Goal: Task Accomplishment & Management: Complete application form

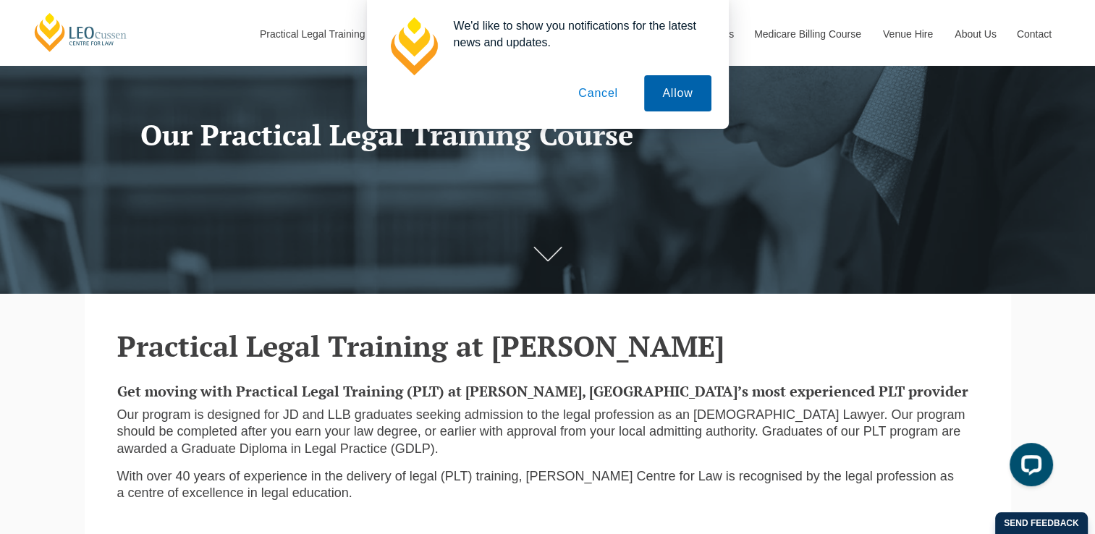
click at [672, 98] on button "Allow" at bounding box center [677, 93] width 67 height 36
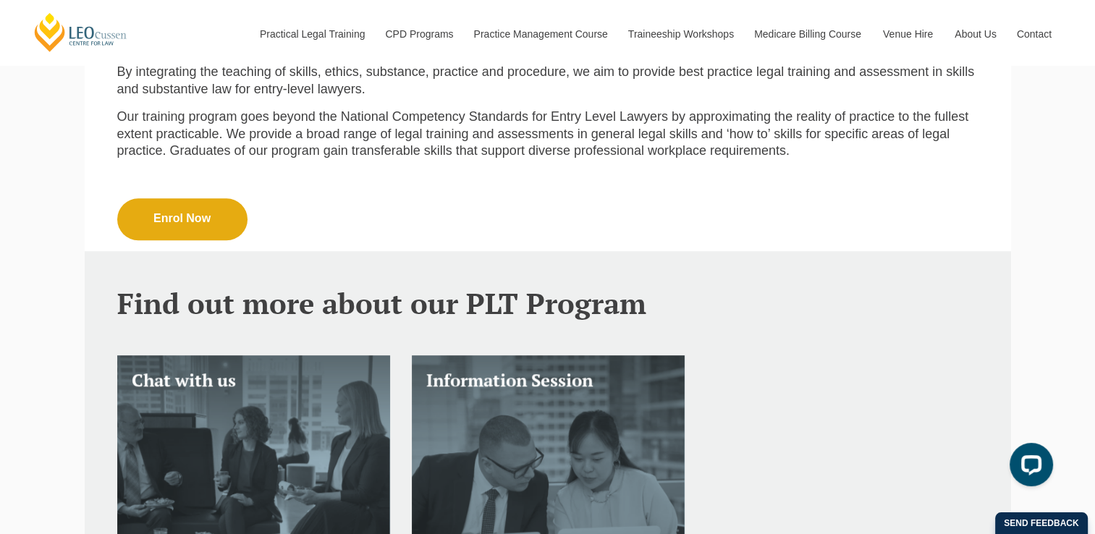
scroll to position [724, 0]
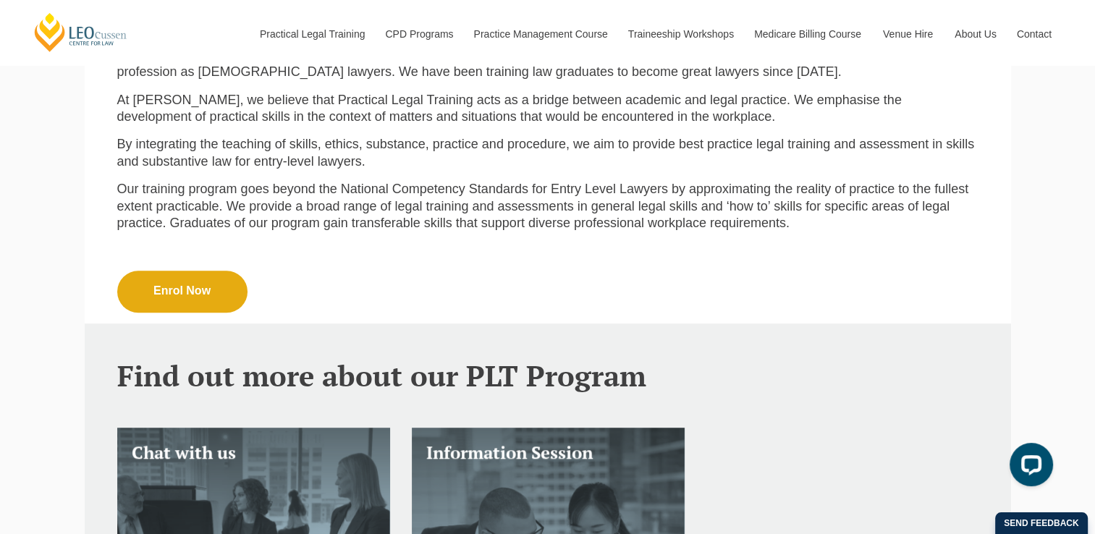
click at [192, 285] on link "Enrol Now" at bounding box center [182, 292] width 130 height 42
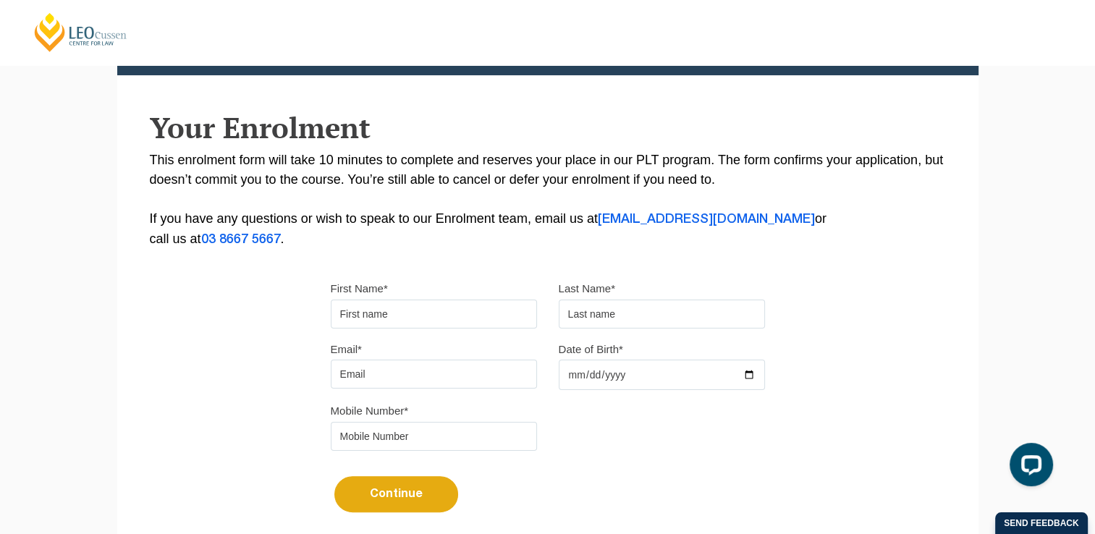
click at [394, 305] on input "First Name*" at bounding box center [434, 314] width 206 height 29
type input "Sheela"
type input "Zarefi Hassas"
type input "sheela.abc.123@gmail.com"
type input "0455262424"
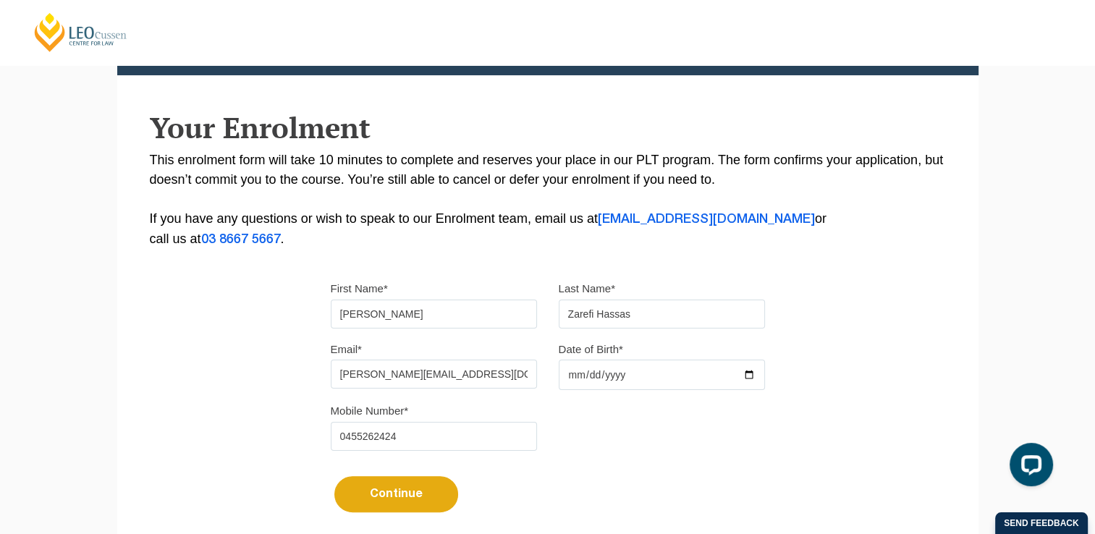
click at [573, 368] on input "Date of Birth*" at bounding box center [662, 375] width 206 height 30
click at [581, 377] on input "Date of Birth*" at bounding box center [662, 375] width 206 height 30
type input "1989-07-16"
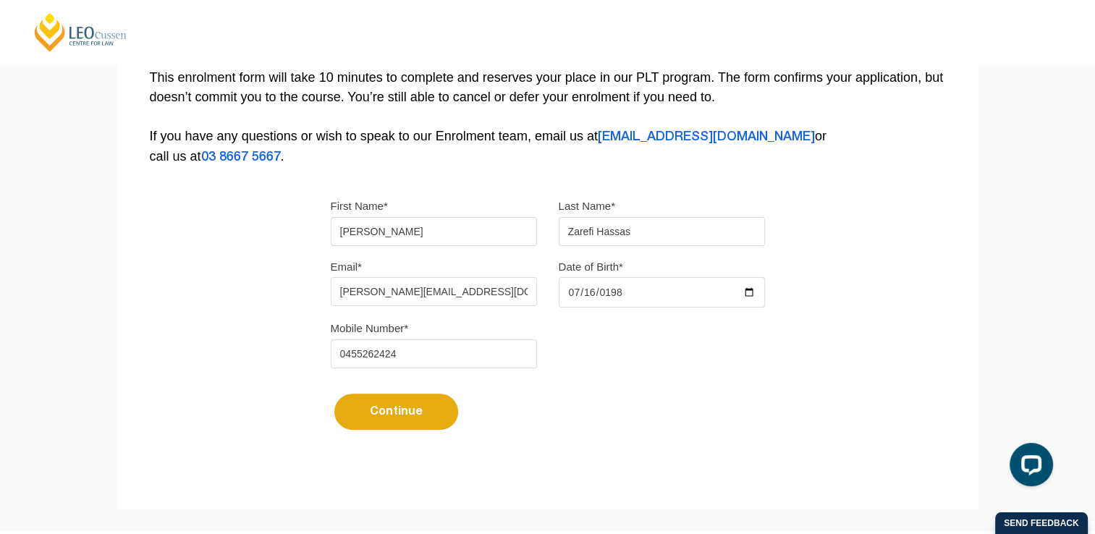
scroll to position [434, 0]
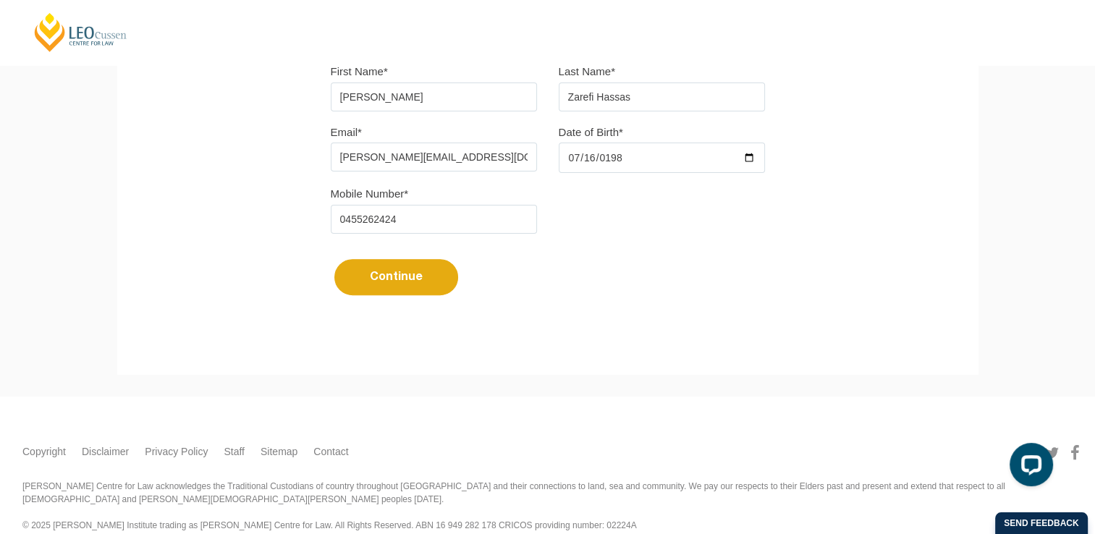
click at [405, 284] on button "Continue" at bounding box center [396, 277] width 124 height 36
select select
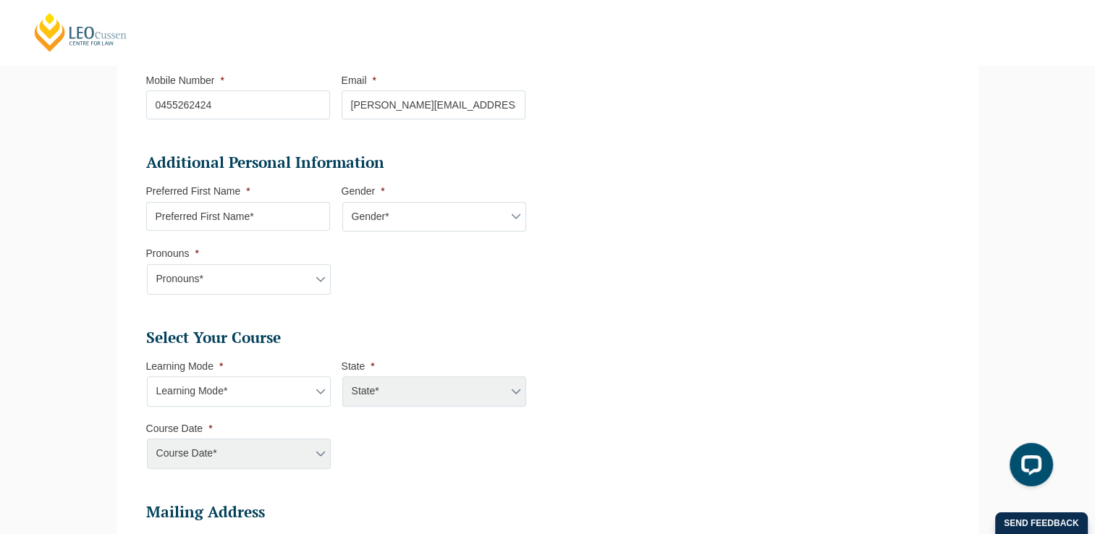
scroll to position [414, 0]
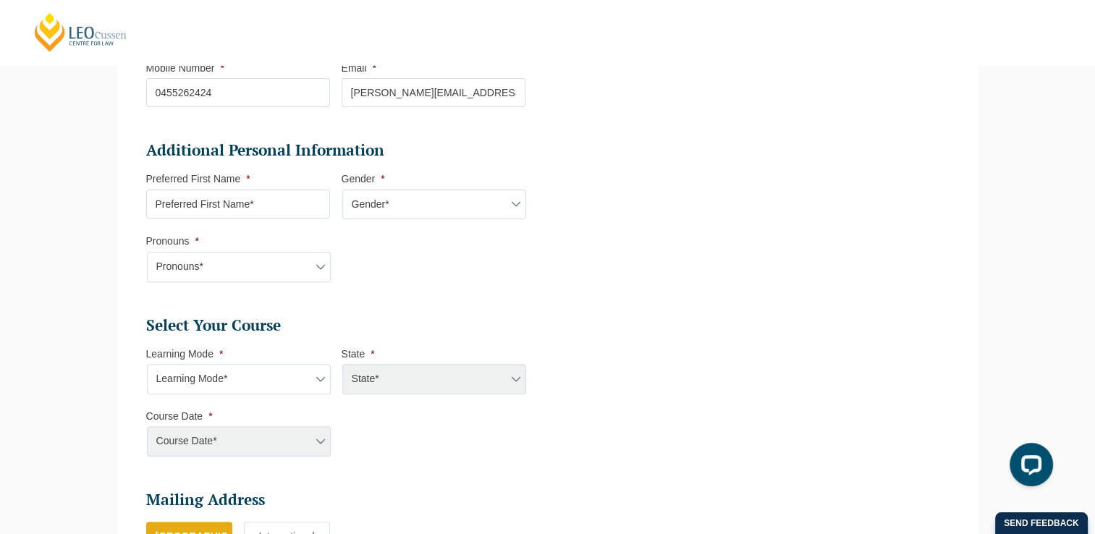
click at [517, 203] on select "Gender* Male Female Nonbinary Intersex Prefer not to disclose Other" at bounding box center [434, 205] width 184 height 30
select select "[DEMOGRAPHIC_DATA]"
click at [342, 190] on select "Gender* Male Female Nonbinary Intersex Prefer not to disclose Other" at bounding box center [434, 205] width 184 height 30
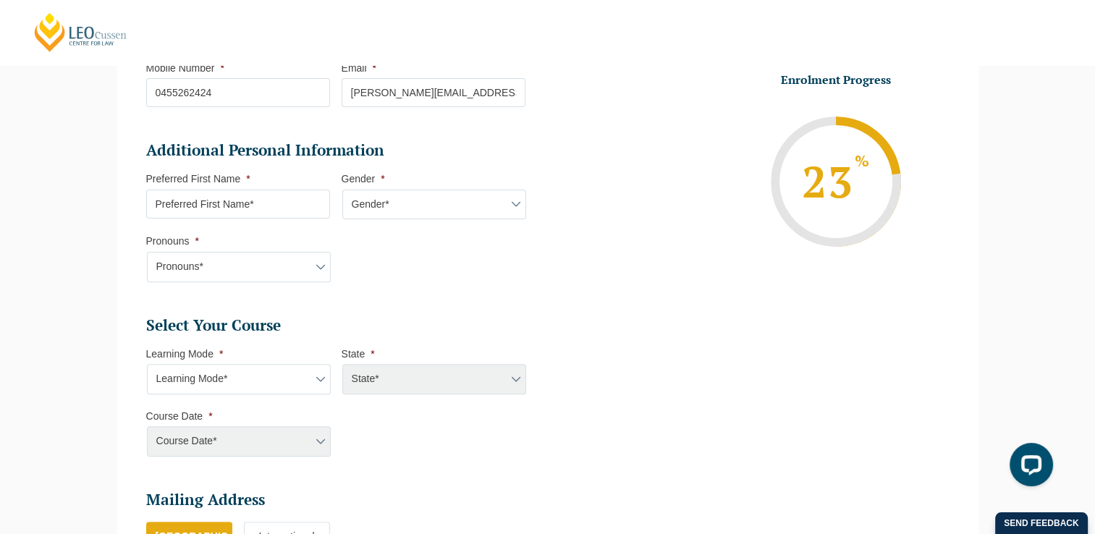
click at [325, 263] on select "Pronouns* She/Her/Hers He/Him/His They/Them/Theirs Other Prefer not to disclose" at bounding box center [239, 267] width 184 height 30
select select "She/Her/Hers"
click at [147, 252] on select "Pronouns* She/Her/Hers He/Him/His They/Them/Theirs Other Prefer not to disclose" at bounding box center [239, 267] width 184 height 30
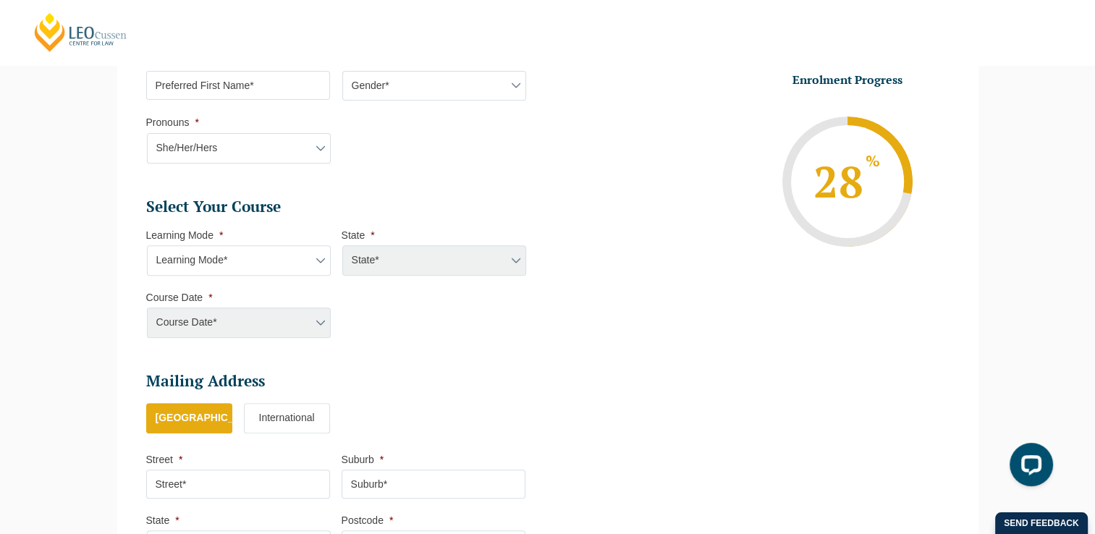
scroll to position [559, 0]
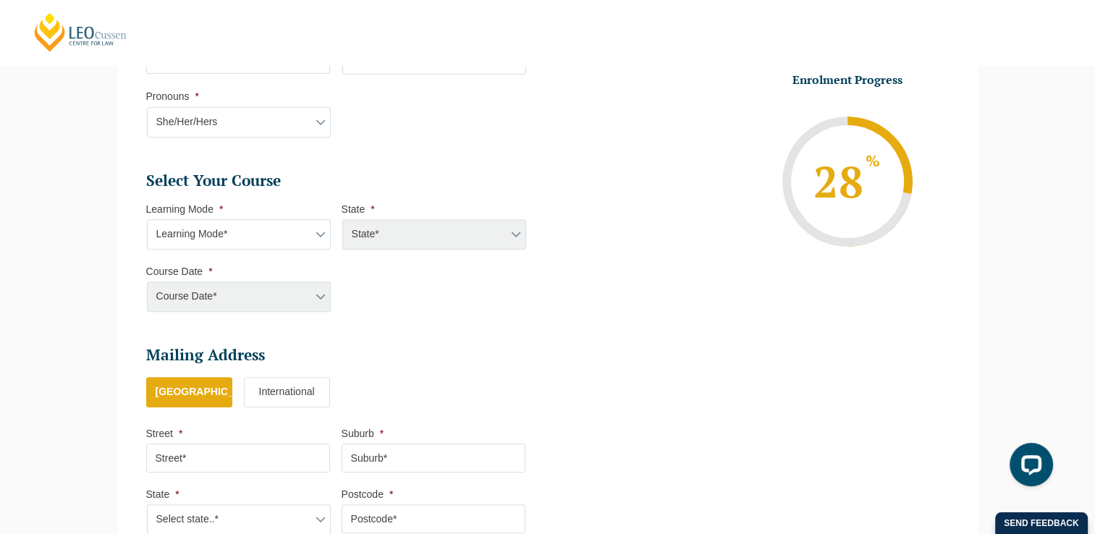
click at [318, 235] on select "Learning Mode* Online Full Time Learning Online Part Time Learning Blended Full…" at bounding box center [239, 234] width 184 height 30
select select "Online Full Time Learning"
click at [147, 219] on select "Learning Mode* Online Full Time Learning Online Part Time Learning Blended Full…" at bounding box center [239, 234] width 184 height 30
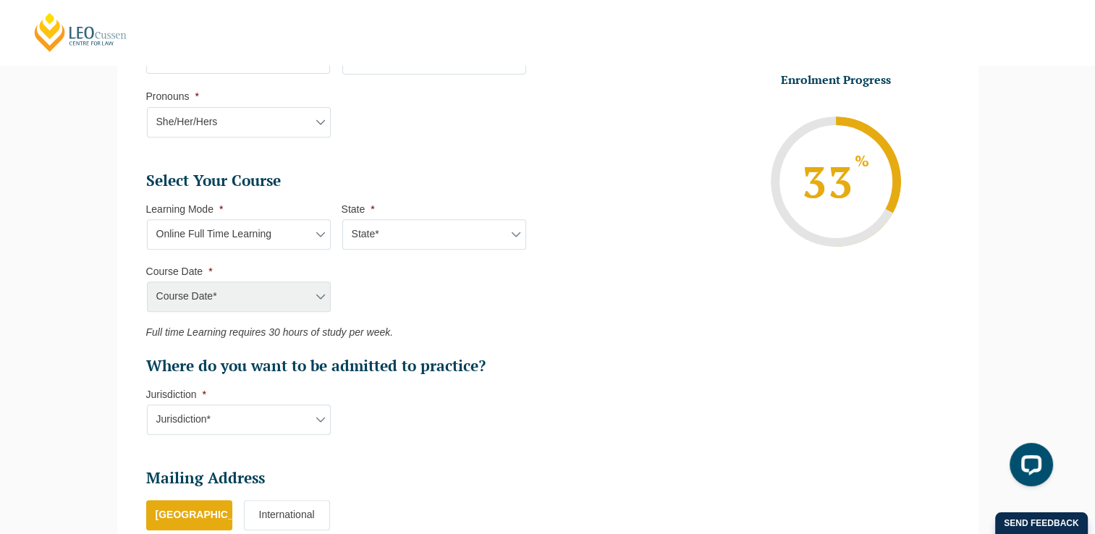
click at [512, 236] on select "State* National (ACT/NSW, VIC, QLD, SA, WA)" at bounding box center [434, 234] width 184 height 30
select select "National (ACT/NSW, VIC, QLD, SA, WA)"
click at [342, 219] on select "State* National (ACT/NSW, VIC, QLD, SA, WA)" at bounding box center [434, 234] width 184 height 30
click at [318, 295] on select "Course Date* December 2025 (08-Dec-2025 to 16-May-2026) January 2026 (27-Jan-20…" at bounding box center [239, 297] width 184 height 30
select select "December 2025 (08-Dec-2025 to 16-May-2026)"
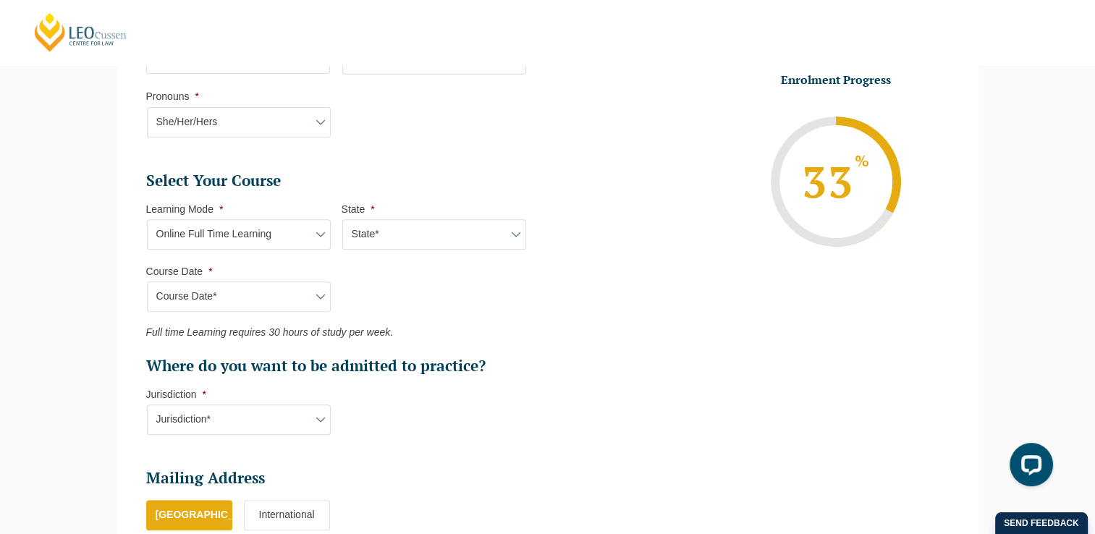
click at [147, 282] on select "Course Date* December 2025 (08-Dec-2025 to 16-May-2026) January 2026 (27-Jan-20…" at bounding box center [239, 297] width 184 height 30
type input "Intake 11 December 2025 FT"
type input "Practical Legal Training (NAT)"
select select "NAT PLT (DEC) 2025 Full Time Online"
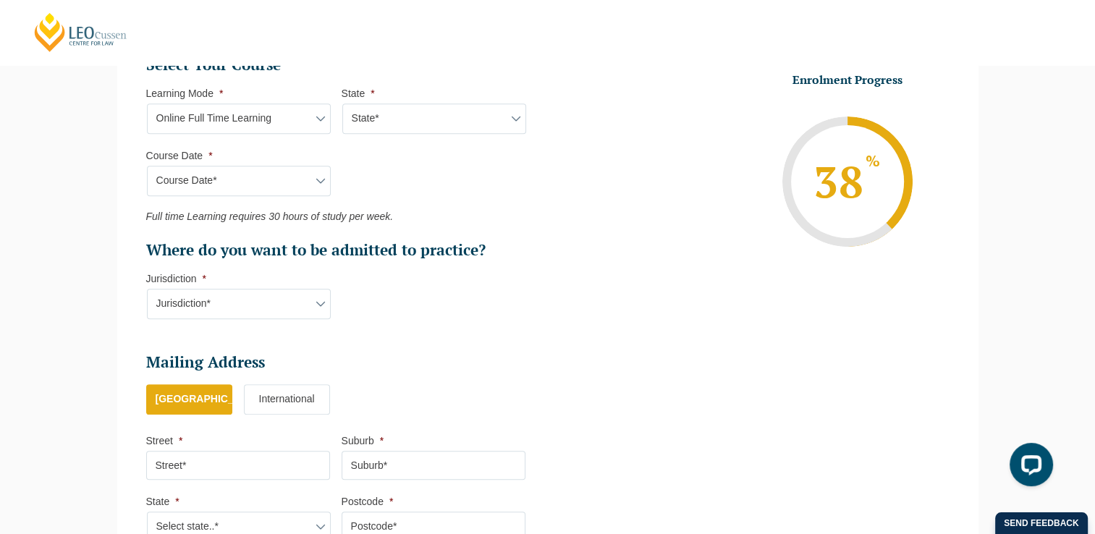
scroll to position [704, 0]
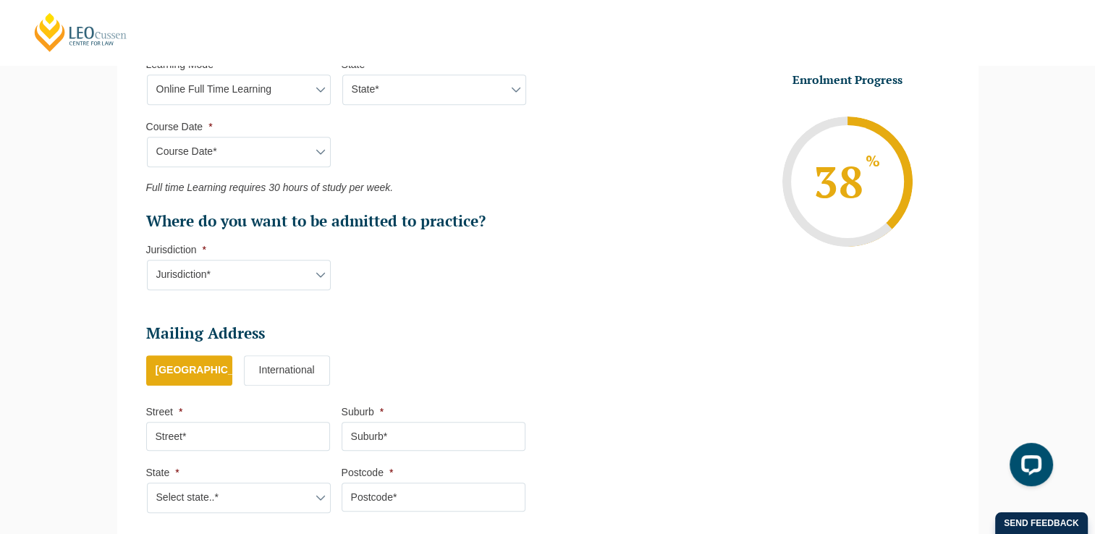
click at [318, 274] on select "Jurisdiction* VIC ACT/NSW SA WA QLD" at bounding box center [239, 275] width 184 height 30
select select "VIC"
click at [147, 260] on select "Jurisdiction* VIC ACT/NSW SA WA QLD" at bounding box center [239, 275] width 184 height 30
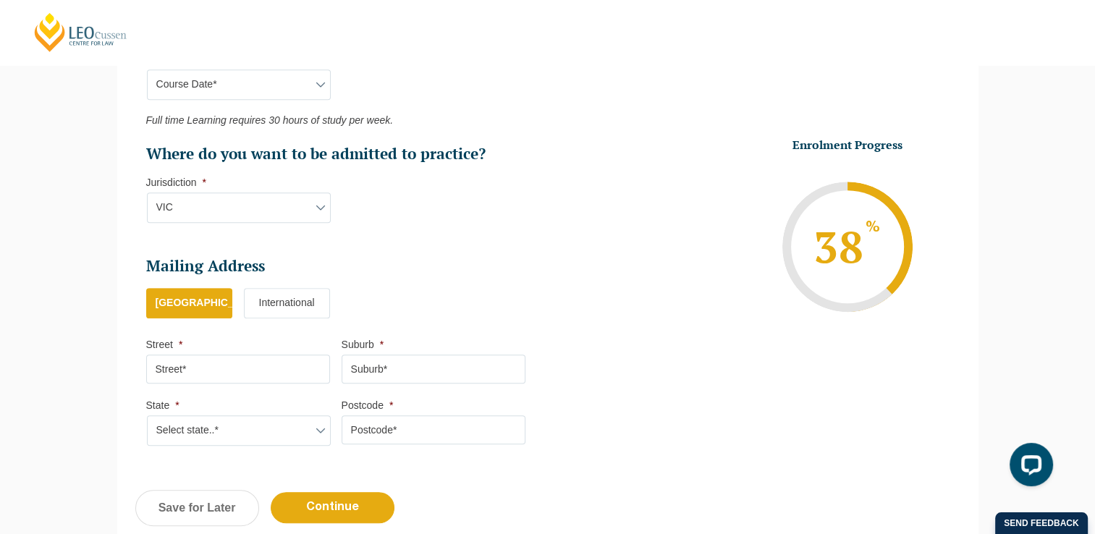
scroll to position [848, 0]
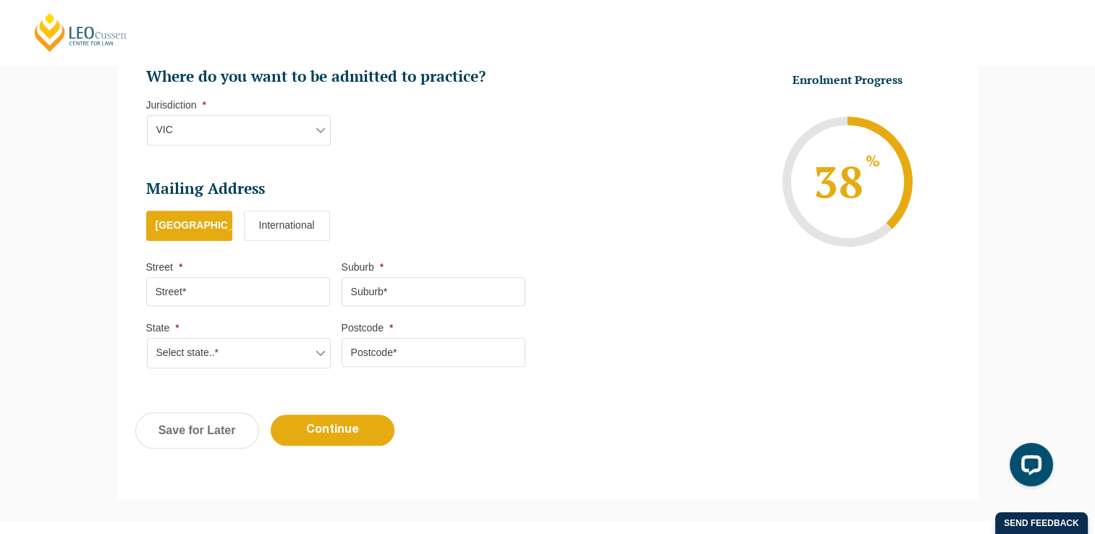
click at [210, 292] on input "Street *" at bounding box center [238, 291] width 184 height 29
type input "6 Ella Court Narre Warren"
type input "NARRE WARREN"
select select "VIC"
type input "3805"
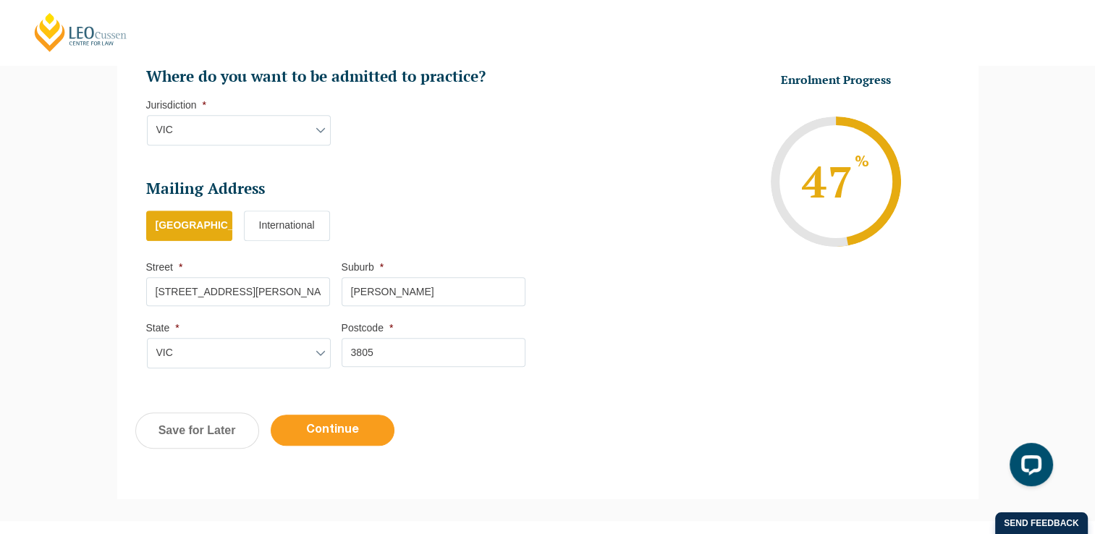
click at [330, 436] on input "Continue" at bounding box center [333, 430] width 124 height 31
select select "Online Full Time Learning"
select select "National (ACT/NSW, VIC, QLD, SA, WA)"
select select
select select "December 2025 (08-Dec-2025 to 16-May-2026)"
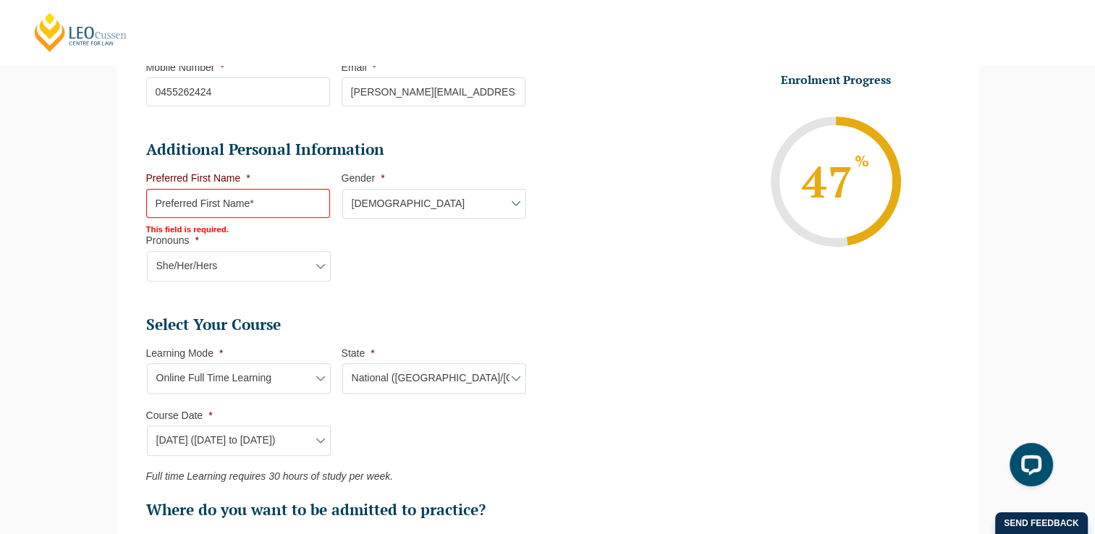
scroll to position [493, 0]
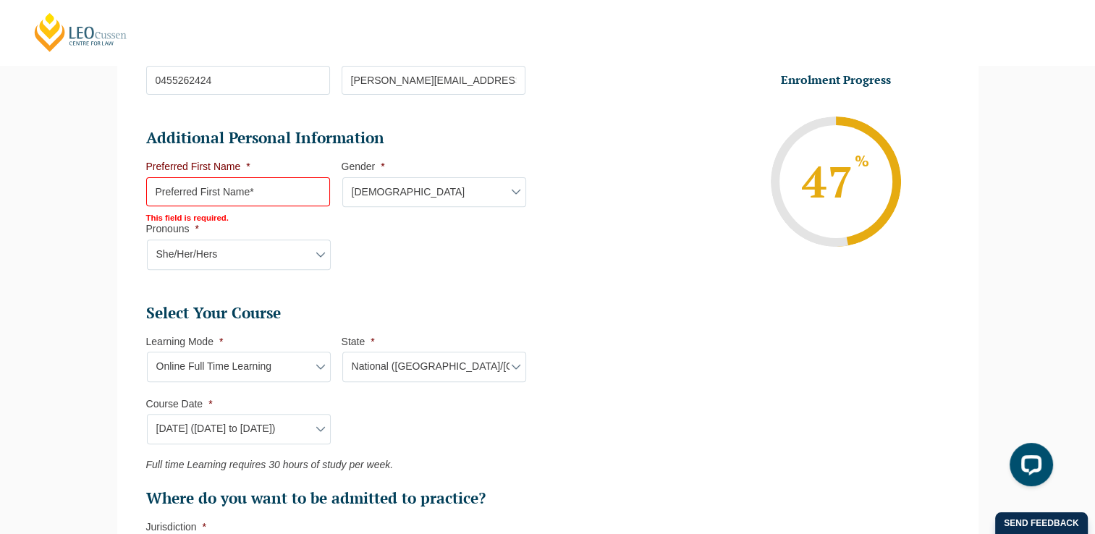
click at [212, 194] on input "Preferred First Name *" at bounding box center [238, 191] width 184 height 29
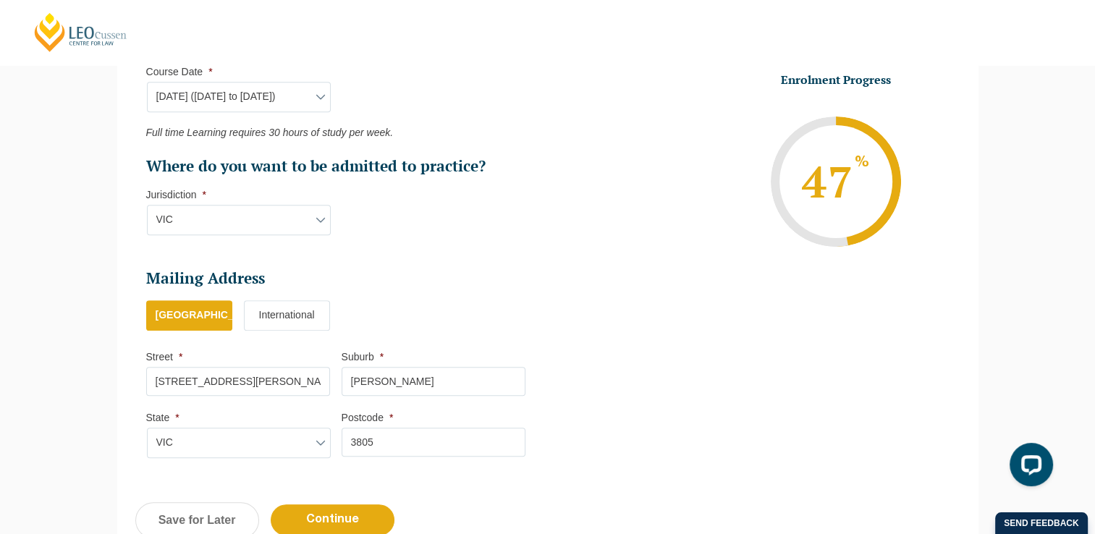
scroll to position [855, 0]
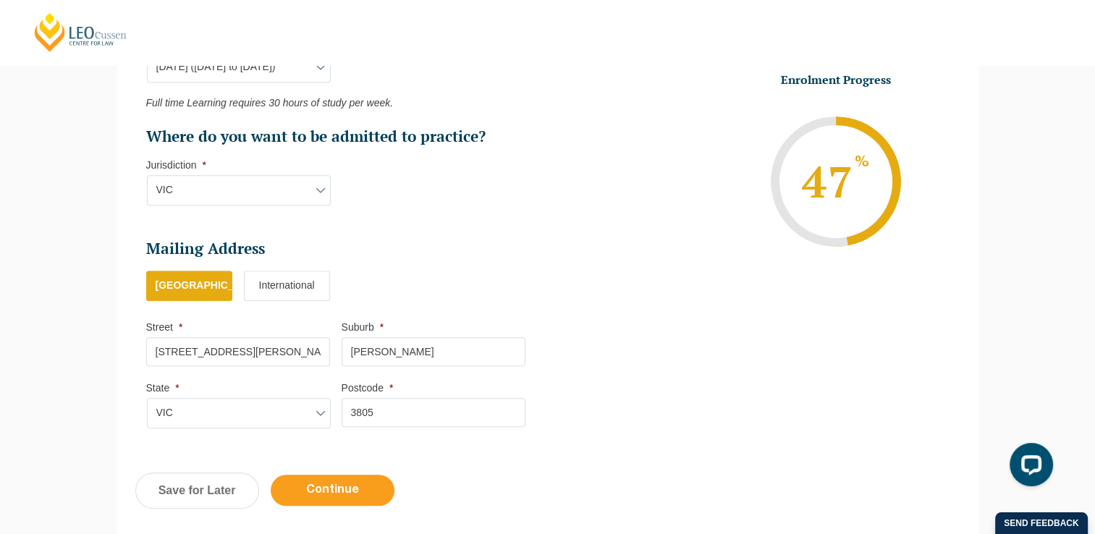
type input "Sheela"
click at [336, 483] on input "Continue" at bounding box center [333, 490] width 124 height 31
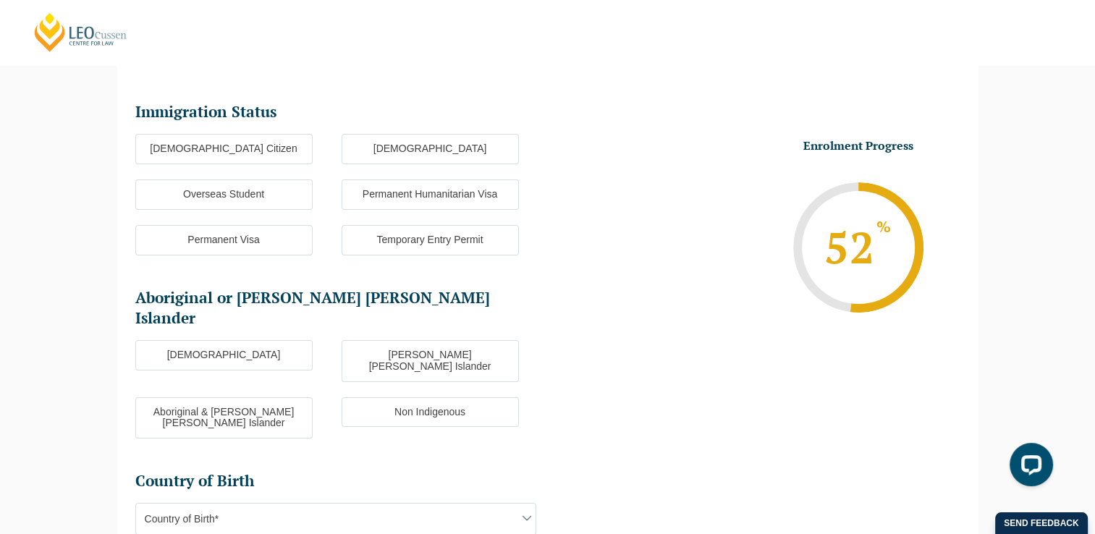
scroll to position [124, 0]
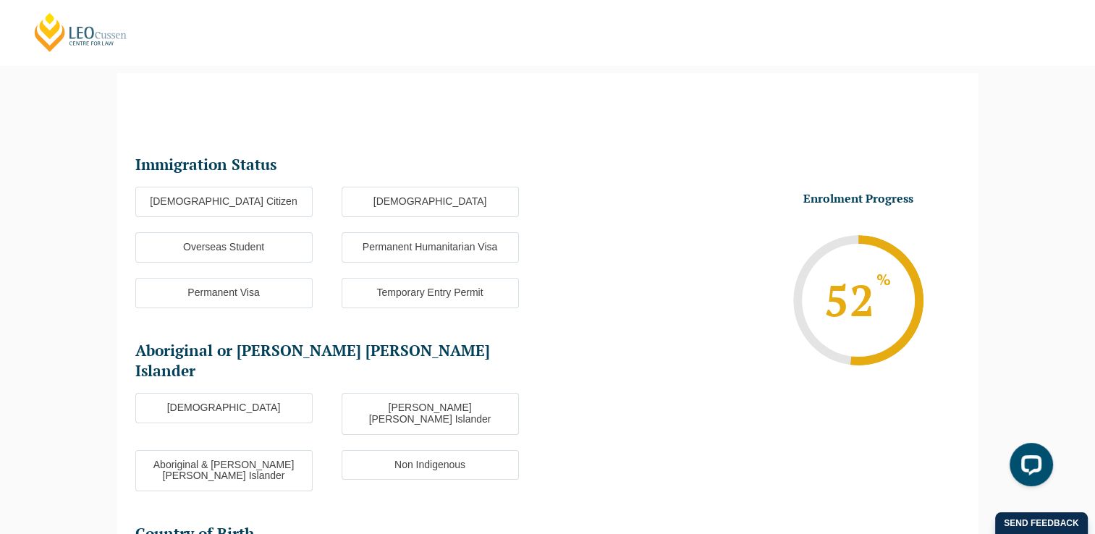
click at [410, 247] on label "Permanent Humanitarian Visa" at bounding box center [430, 247] width 177 height 30
click at [0, 0] on input "Permanent Humanitarian Visa" at bounding box center [0, 0] width 0 height 0
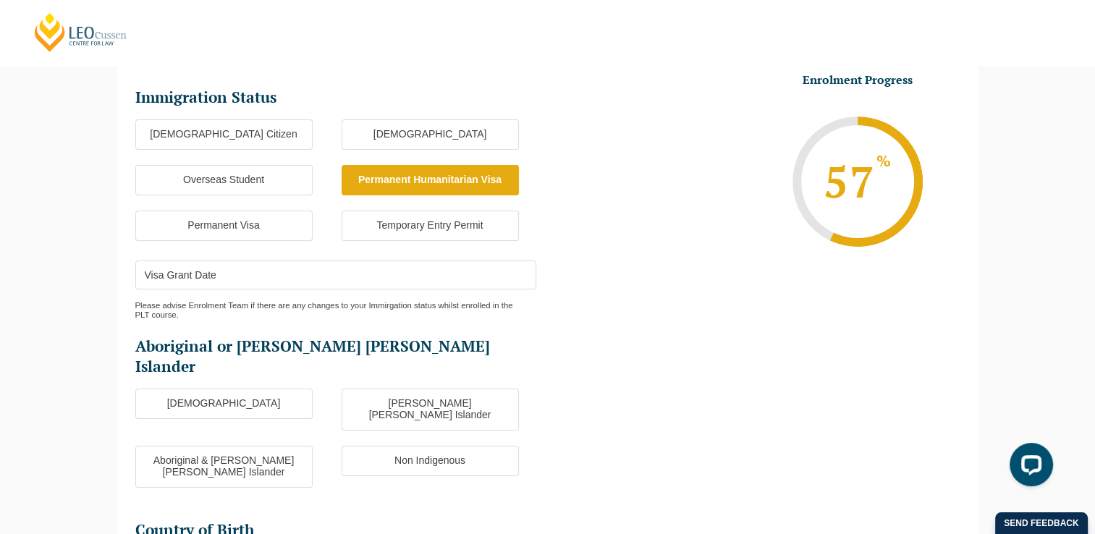
scroll to position [269, 0]
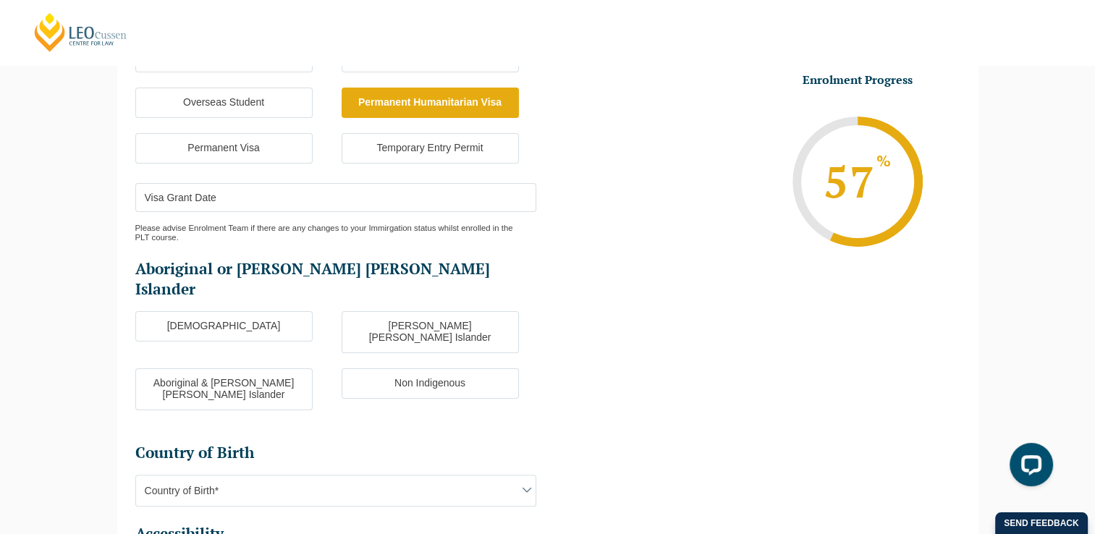
click at [215, 198] on input "Visa Grant Date" at bounding box center [335, 197] width 401 height 29
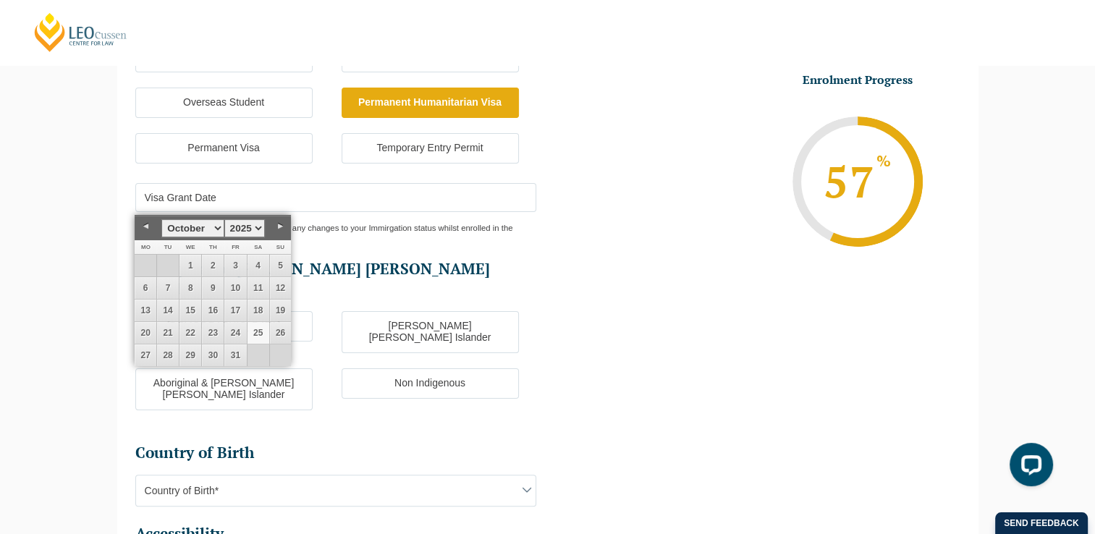
click at [256, 331] on link "25" at bounding box center [259, 333] width 22 height 22
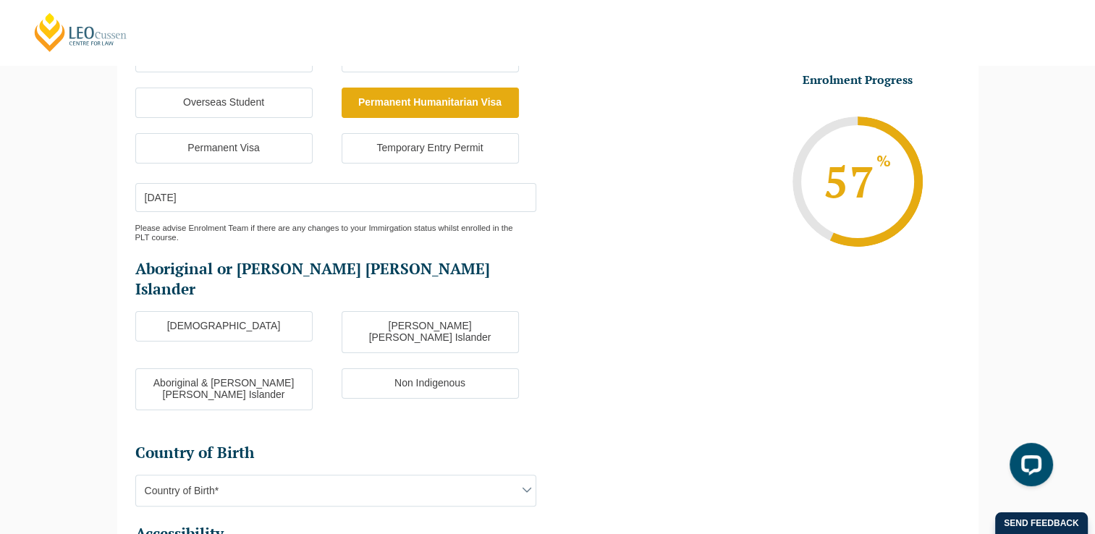
click at [205, 198] on input "25-10-2025" at bounding box center [335, 197] width 401 height 29
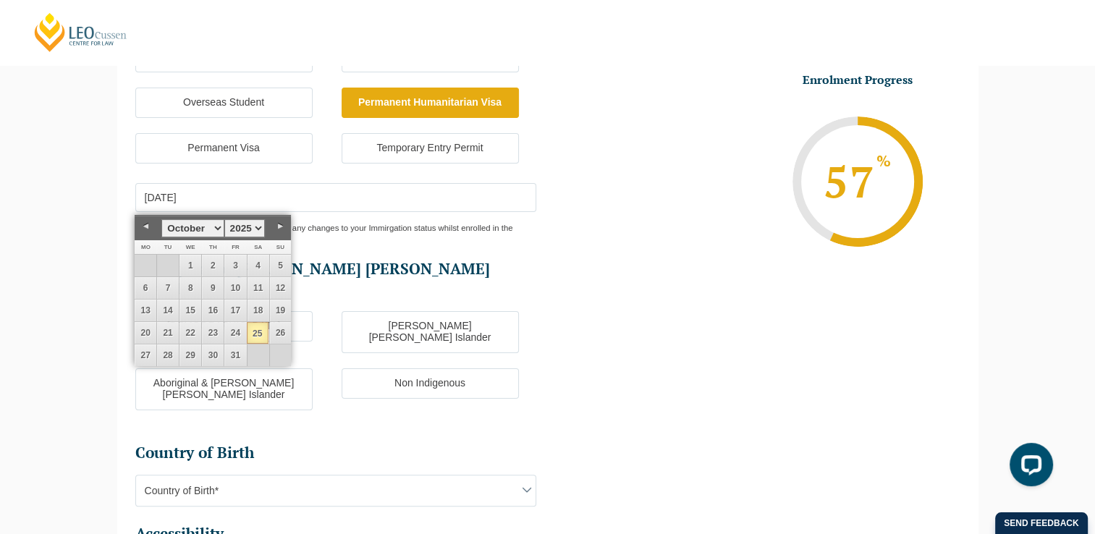
click at [217, 226] on select "January February March April May June July August September October November De…" at bounding box center [192, 228] width 62 height 18
click at [255, 228] on select "1925 1926 1927 1928 1929 1930 1931 1932 1933 1934 1935 1936 1937 1938 1939 1940…" at bounding box center [244, 228] width 41 height 18
click at [391, 253] on ul "Immigration Status Immigration Status * Australian Citizen New Zealand Citizen …" at bounding box center [341, 322] width 413 height 625
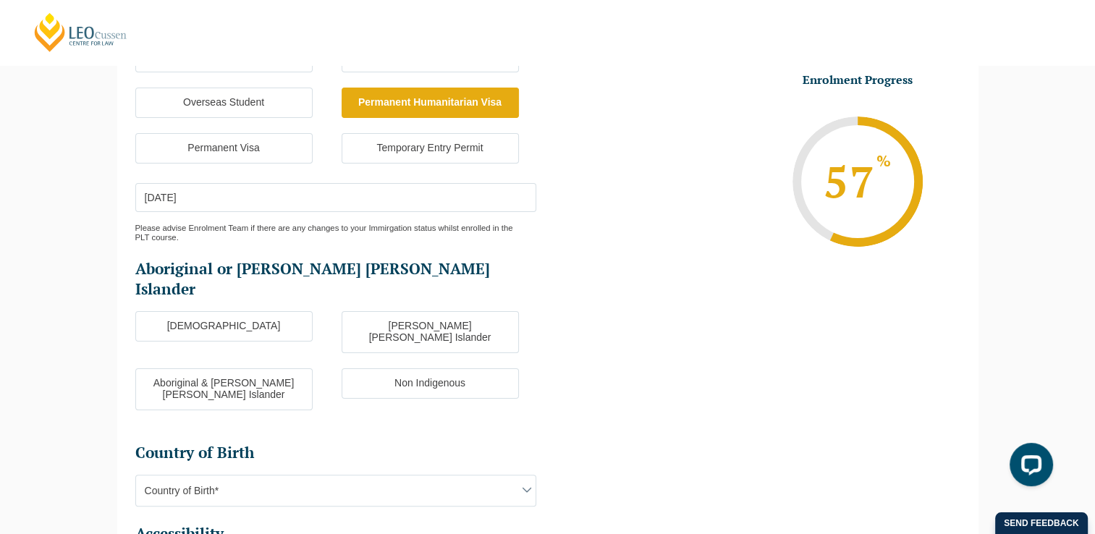
click at [210, 194] on input "25-10-2025" at bounding box center [335, 197] width 401 height 29
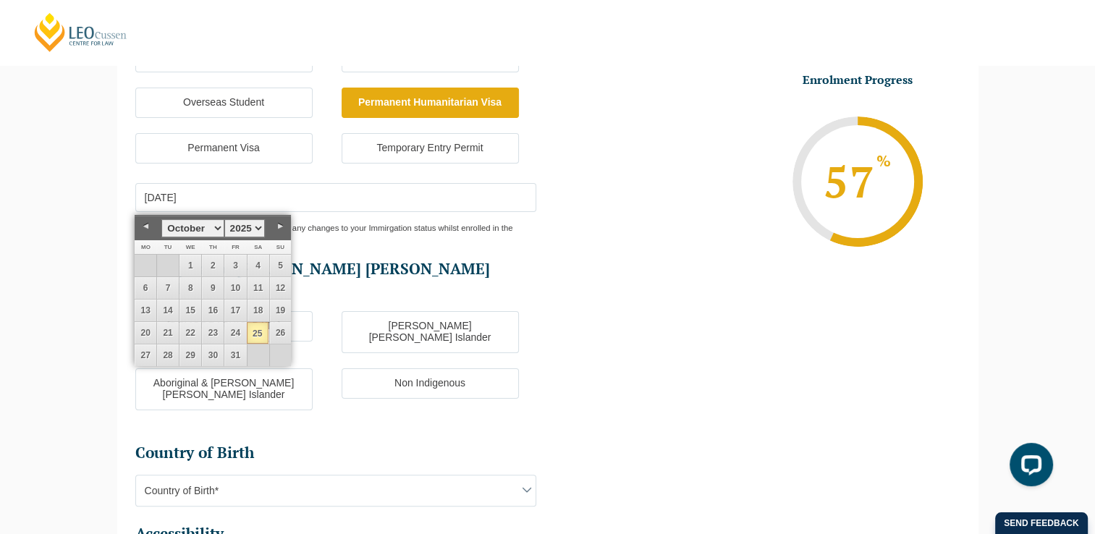
click at [254, 224] on select "1925 1926 1927 1928 1929 1930 1931 1932 1933 1934 1935 1936 1937 1938 1939 1940…" at bounding box center [244, 228] width 41 height 18
click at [217, 228] on select "January February March April May June July August September October November De…" at bounding box center [192, 228] width 62 height 18
click at [314, 387] on ul "Immigration Status Immigration Status * Australian Citizen New Zealand Citizen …" at bounding box center [341, 322] width 413 height 625
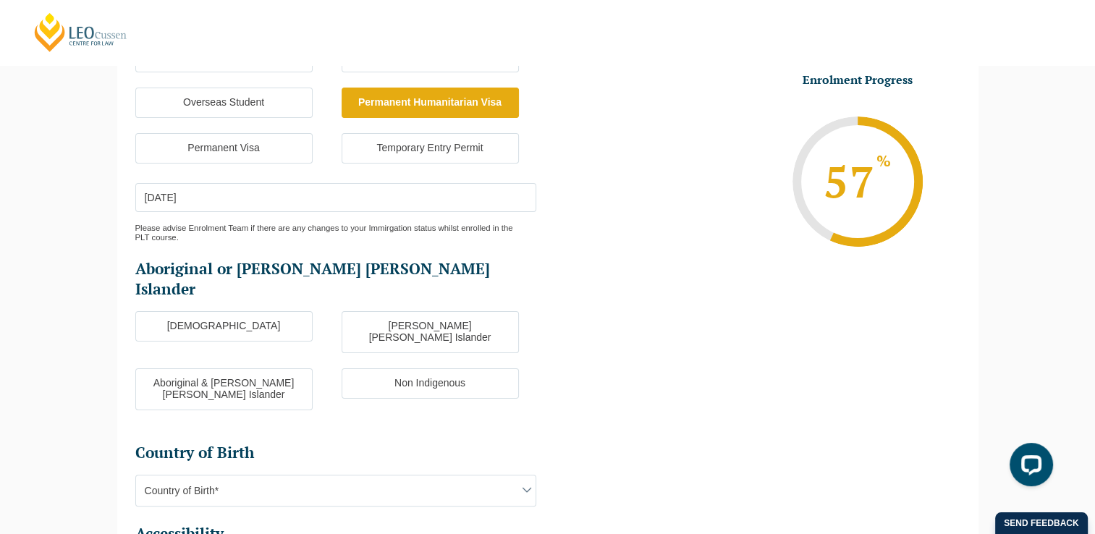
click at [200, 195] on input "25-10-2025" at bounding box center [335, 197] width 401 height 29
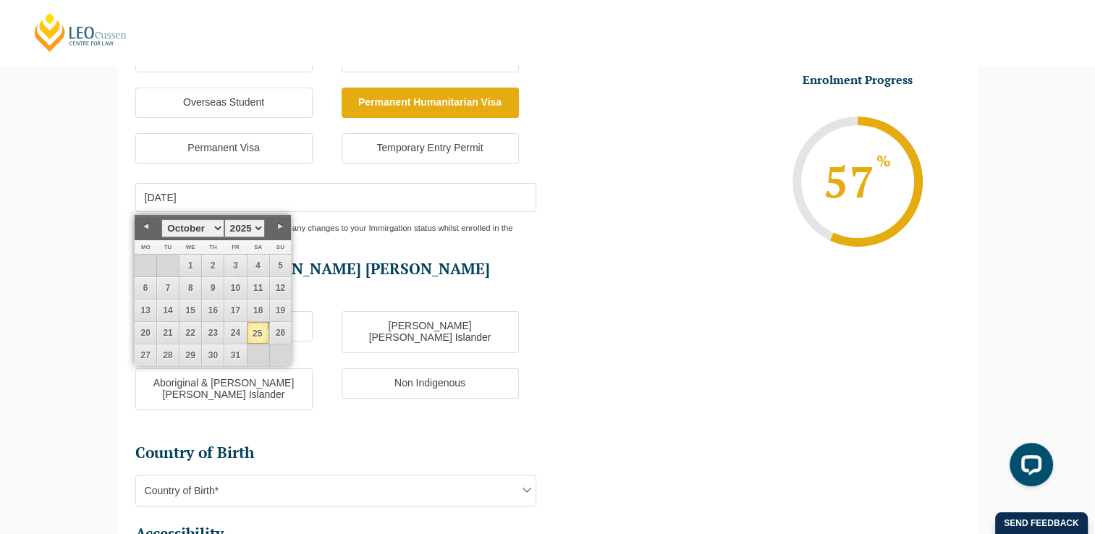
click at [278, 224] on link "Next" at bounding box center [280, 227] width 22 height 22
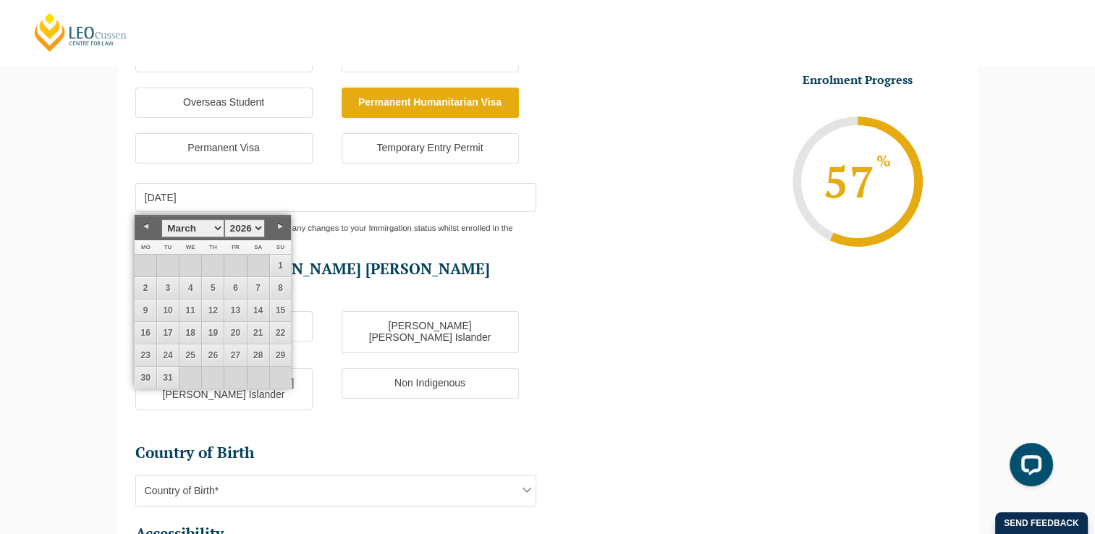
click at [278, 224] on link "Next" at bounding box center [280, 227] width 22 height 22
click at [193, 329] on link "22" at bounding box center [191, 333] width 22 height 22
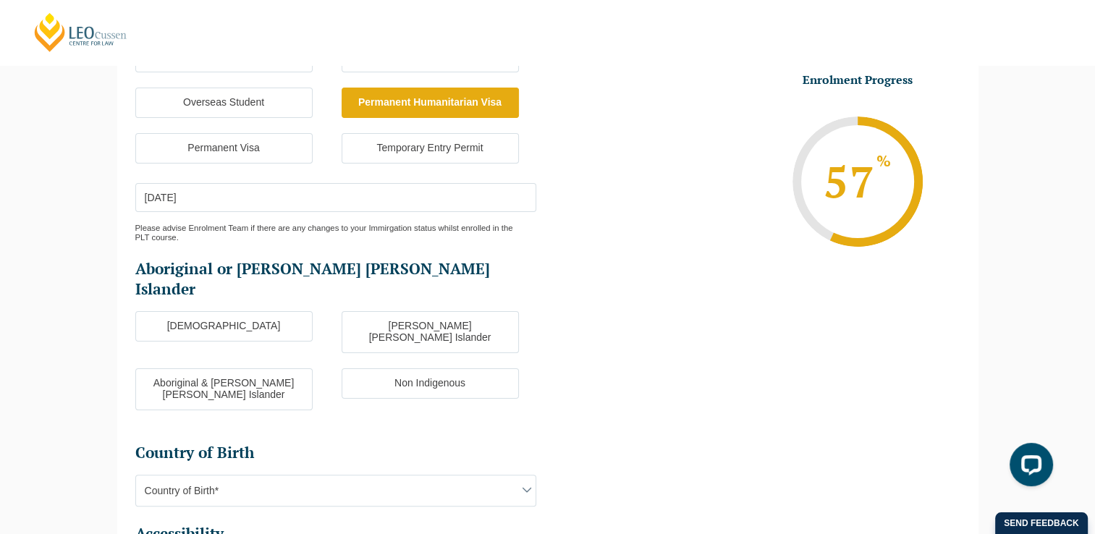
click at [208, 195] on input "22-07-2026" at bounding box center [335, 197] width 401 height 29
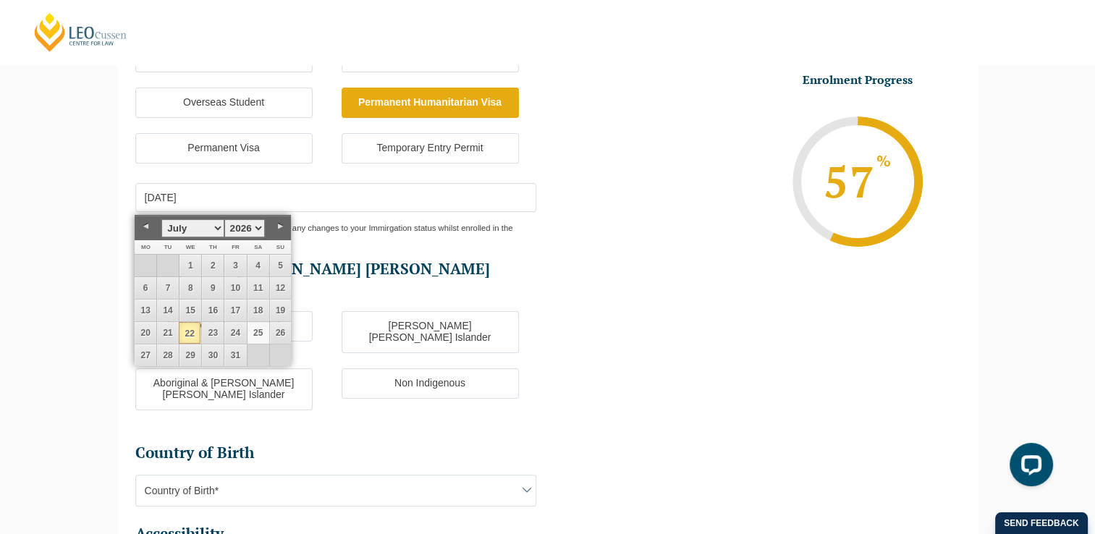
click at [255, 331] on link "25" at bounding box center [259, 333] width 22 height 22
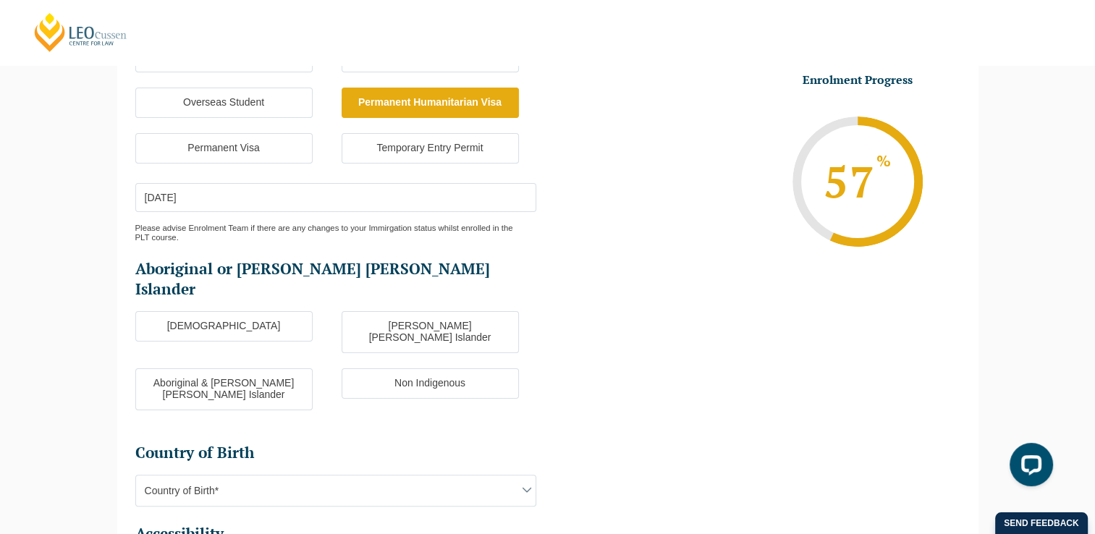
type input "25-07-2022"
click at [321, 379] on ul "Aboriginal Torres Strait Islander Aboriginal & Torres Strait Islander Non Indig…" at bounding box center [341, 368] width 413 height 114
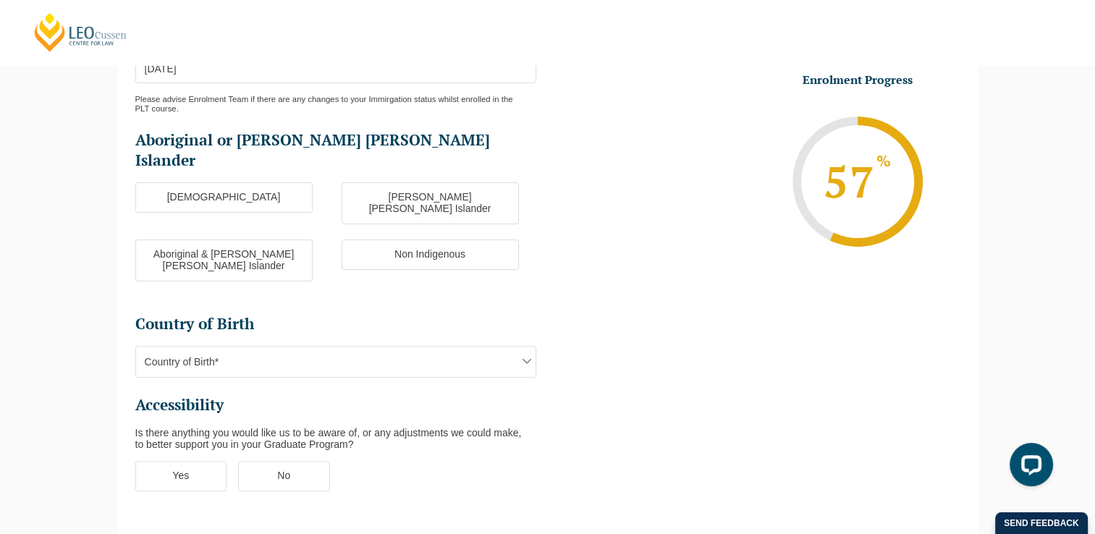
scroll to position [486, 0]
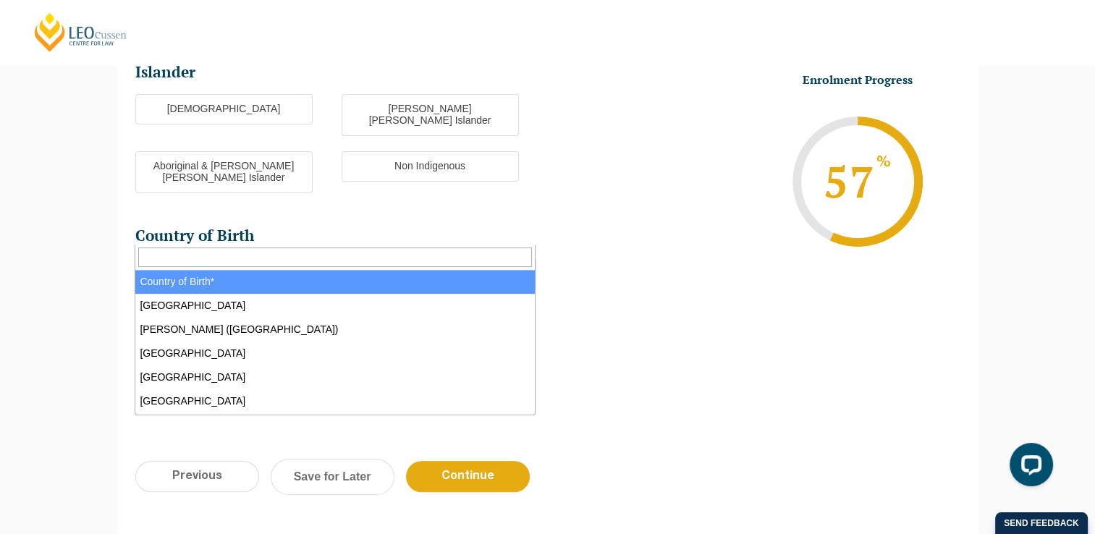
click at [527, 264] on span at bounding box center [526, 272] width 17 height 17
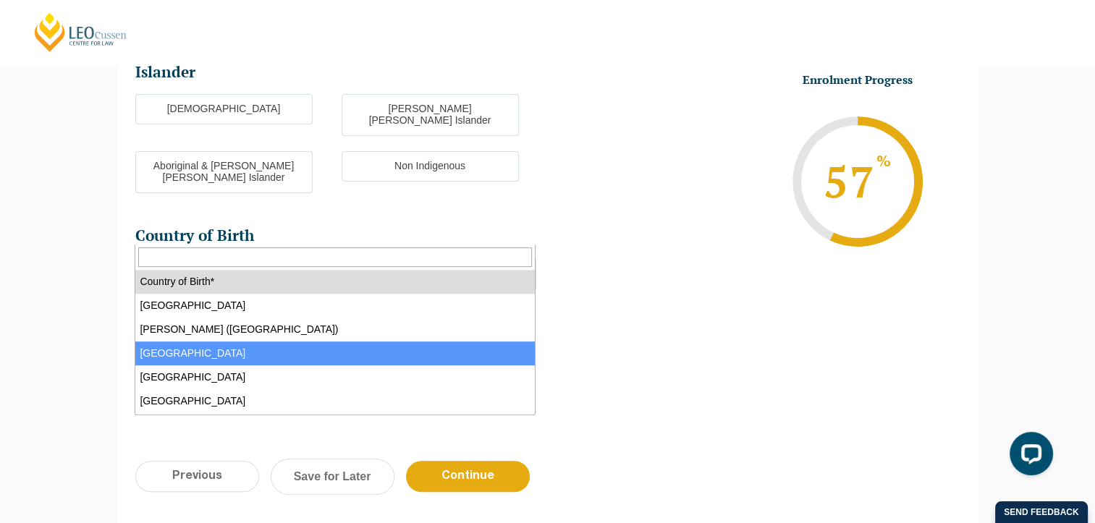
select select "Afghanistan 7201"
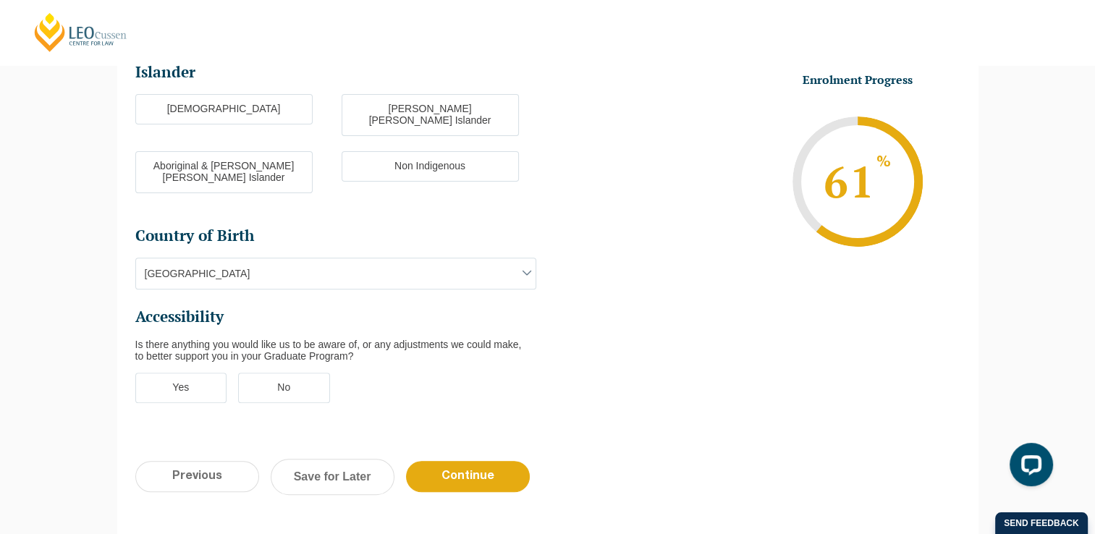
click at [276, 373] on label "No" at bounding box center [284, 388] width 92 height 30
click at [0, 0] on input "No" at bounding box center [0, 0] width 0 height 0
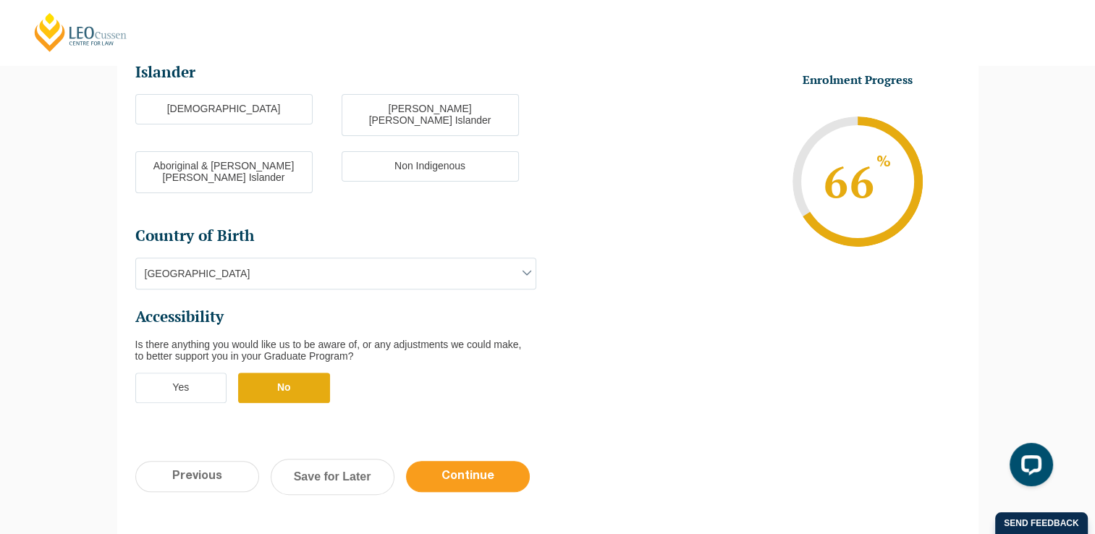
click at [473, 461] on input "Continue" at bounding box center [468, 476] width 124 height 31
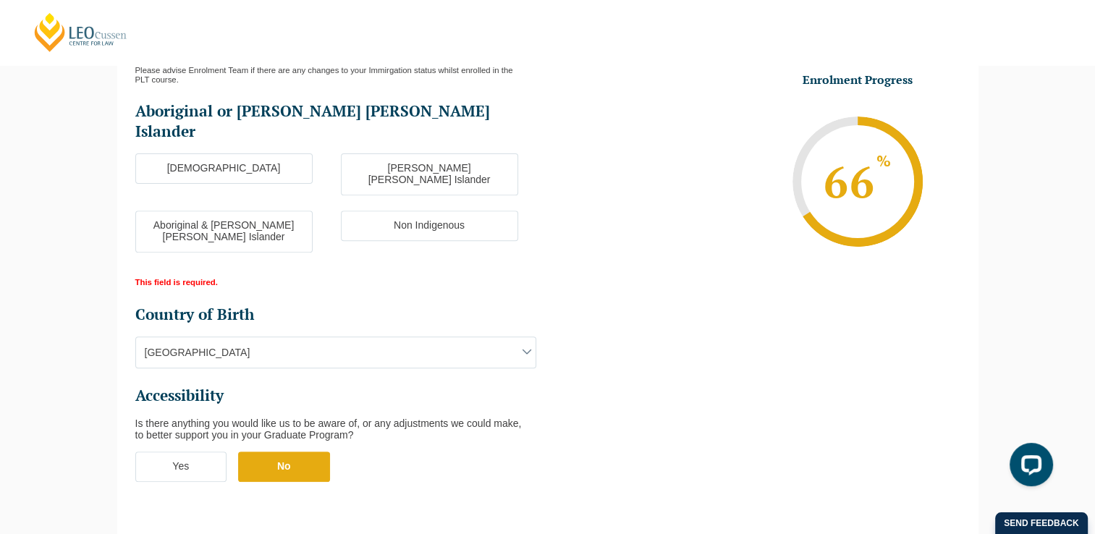
scroll to position [421, 0]
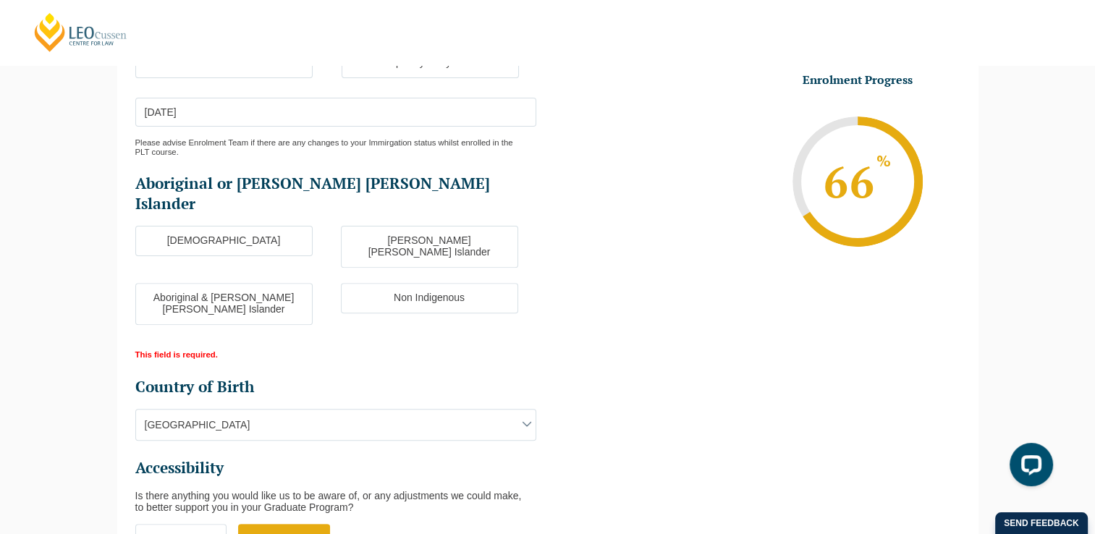
click at [449, 283] on label "Non Indigenous" at bounding box center [429, 298] width 177 height 30
click at [0, 0] on input "Non Indigenous" at bounding box center [0, 0] width 0 height 0
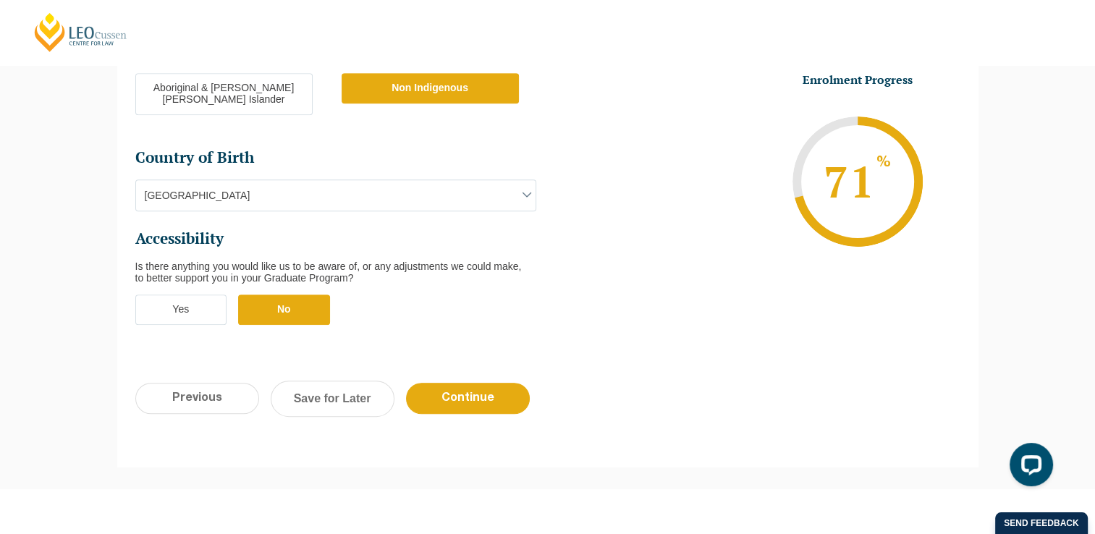
scroll to position [697, 0]
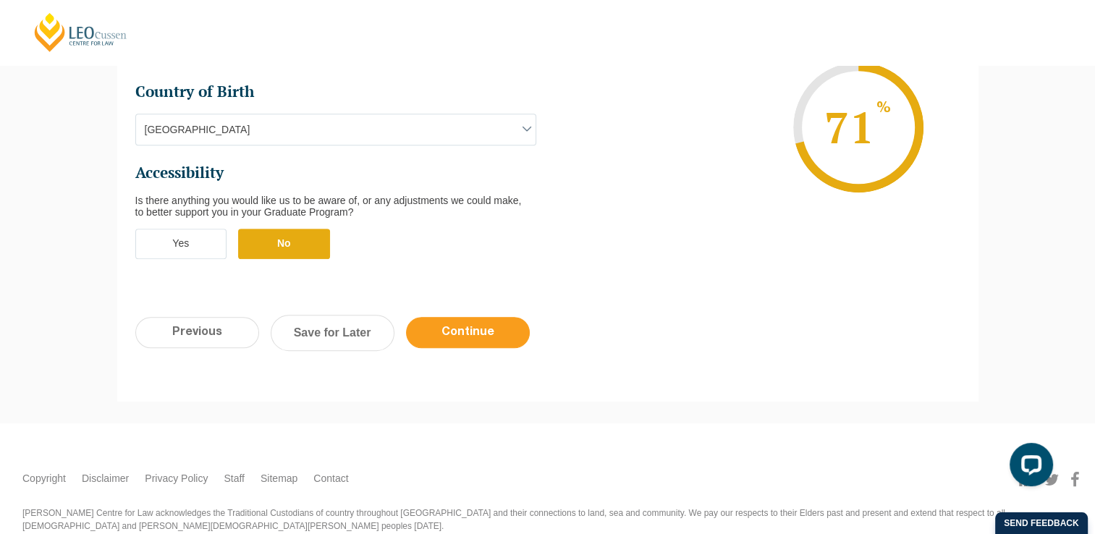
click at [436, 317] on input "Continue" at bounding box center [468, 332] width 124 height 31
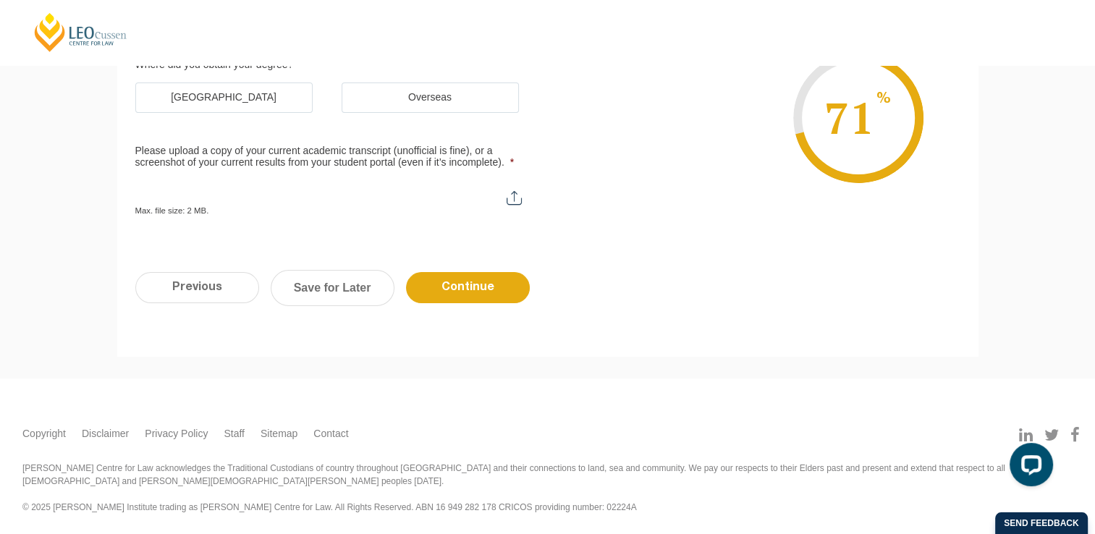
scroll to position [124, 0]
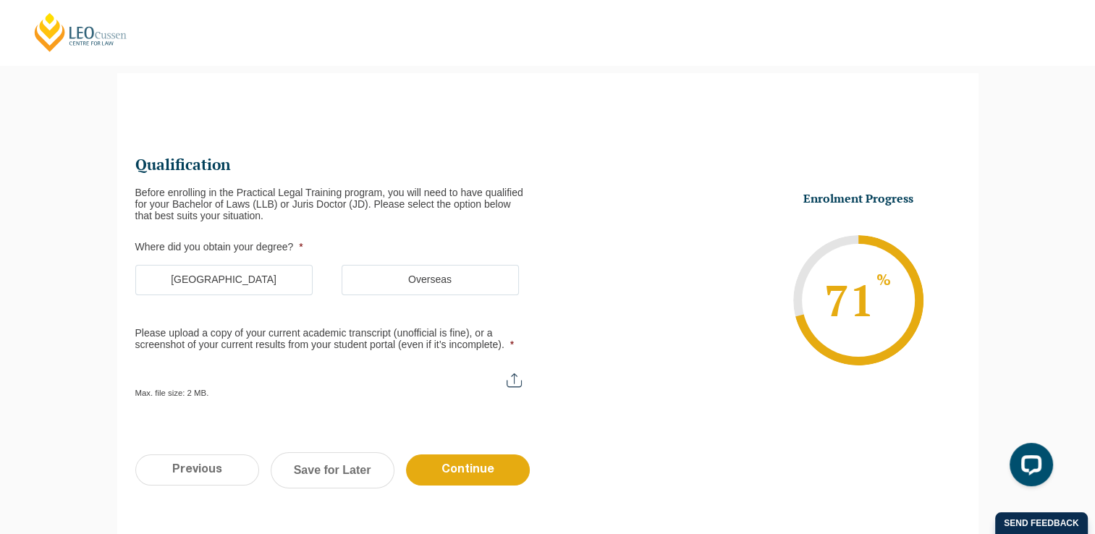
click at [450, 283] on label "Overseas" at bounding box center [430, 280] width 177 height 30
click at [0, 0] on input "Overseas" at bounding box center [0, 0] width 0 height 0
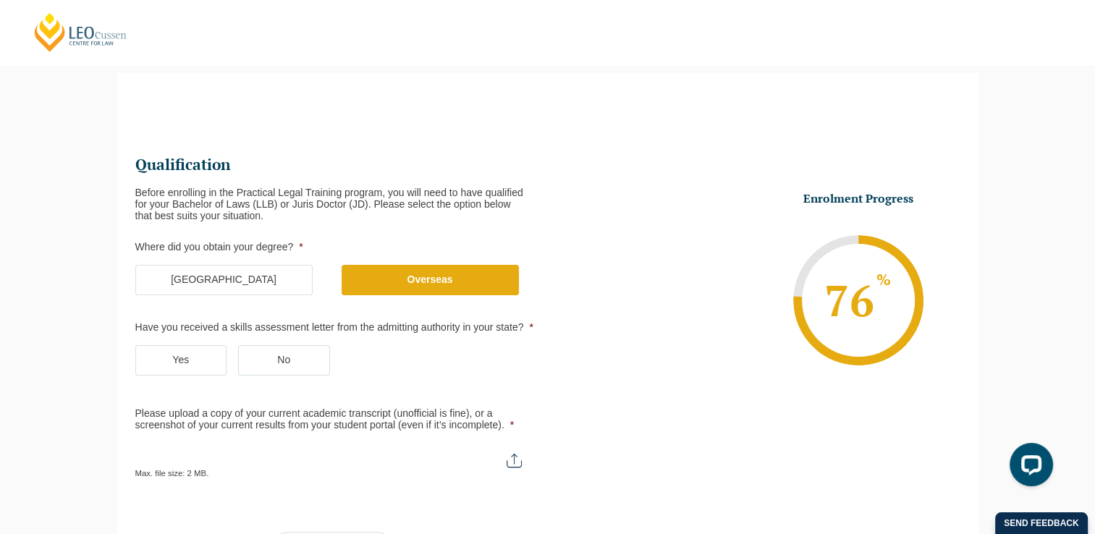
click at [180, 355] on label "Yes" at bounding box center [181, 360] width 92 height 30
click at [0, 0] on input "Yes" at bounding box center [0, 0] width 0 height 0
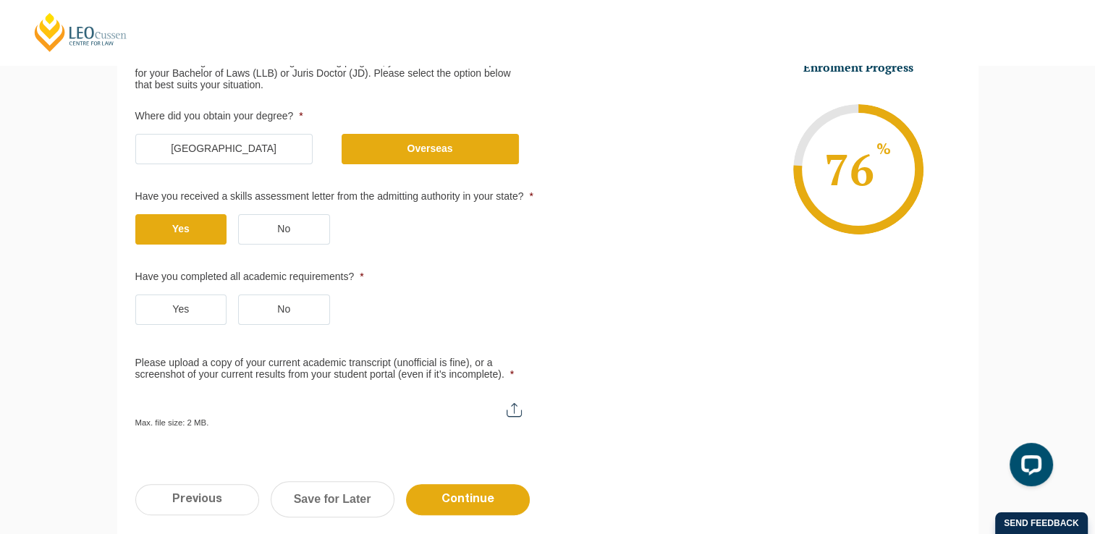
scroll to position [269, 0]
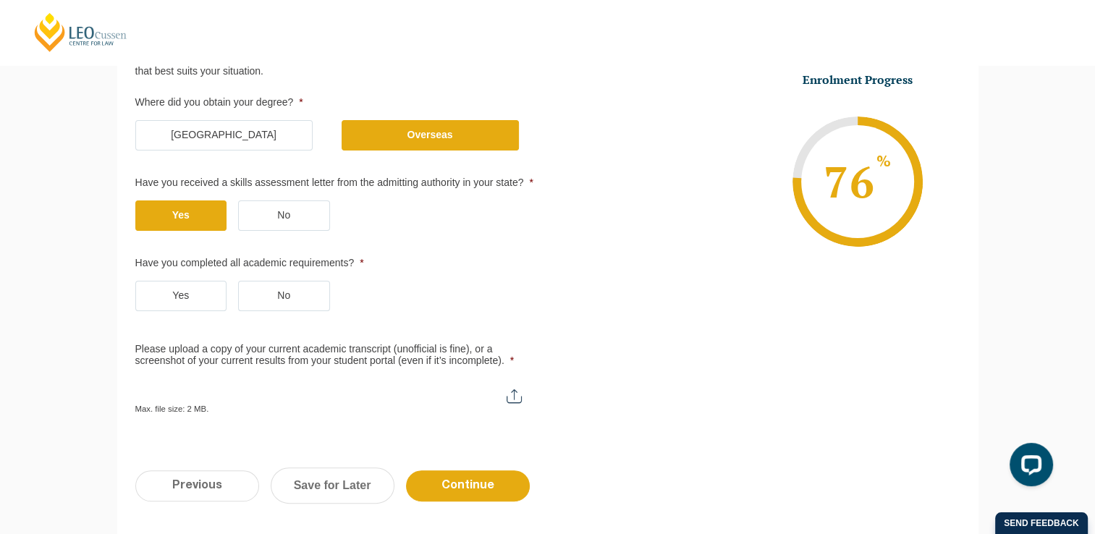
click at [160, 300] on label "Yes" at bounding box center [181, 296] width 92 height 30
click at [0, 0] on input "Yes" at bounding box center [0, 0] width 0 height 0
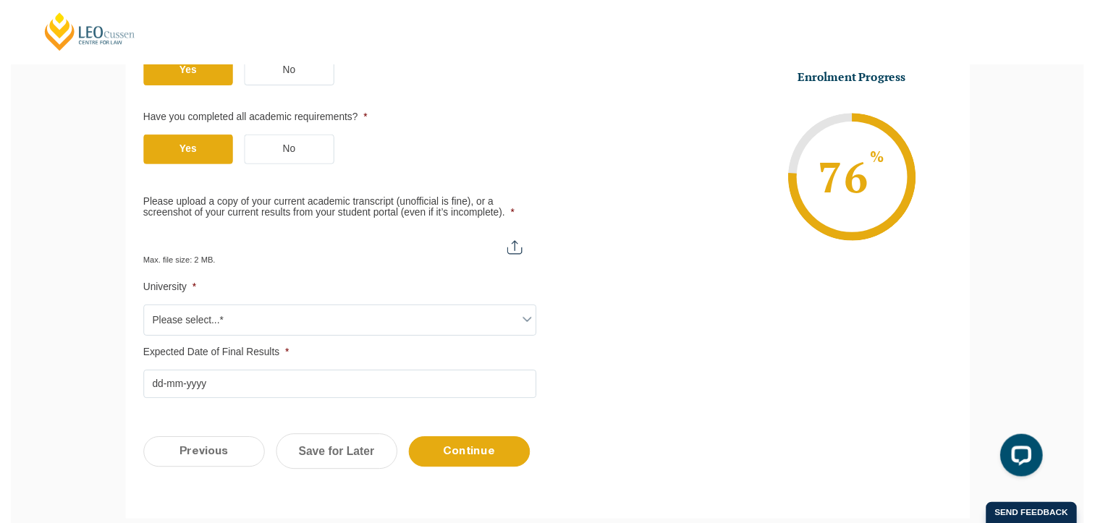
scroll to position [414, 0]
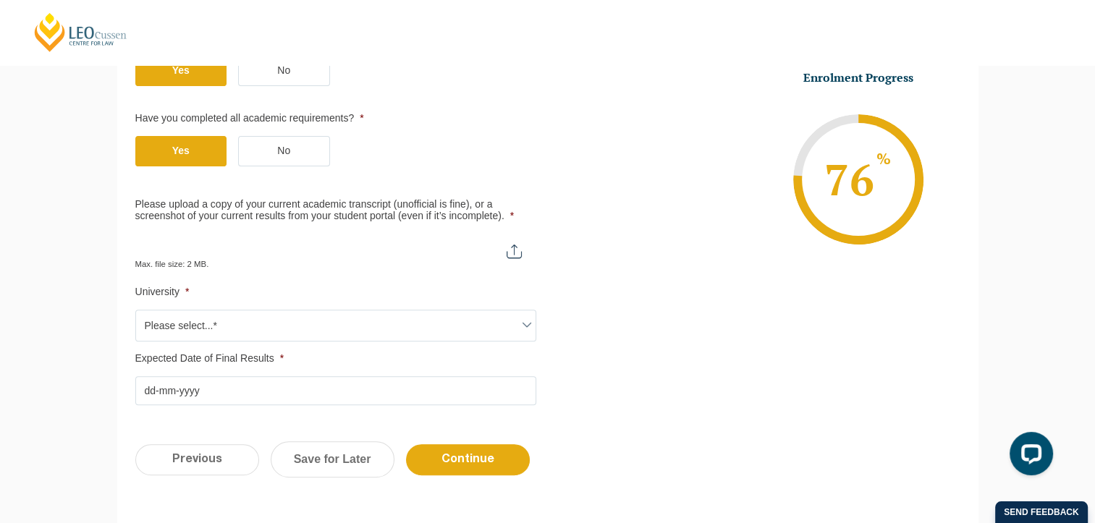
click at [526, 321] on span at bounding box center [526, 324] width 17 height 17
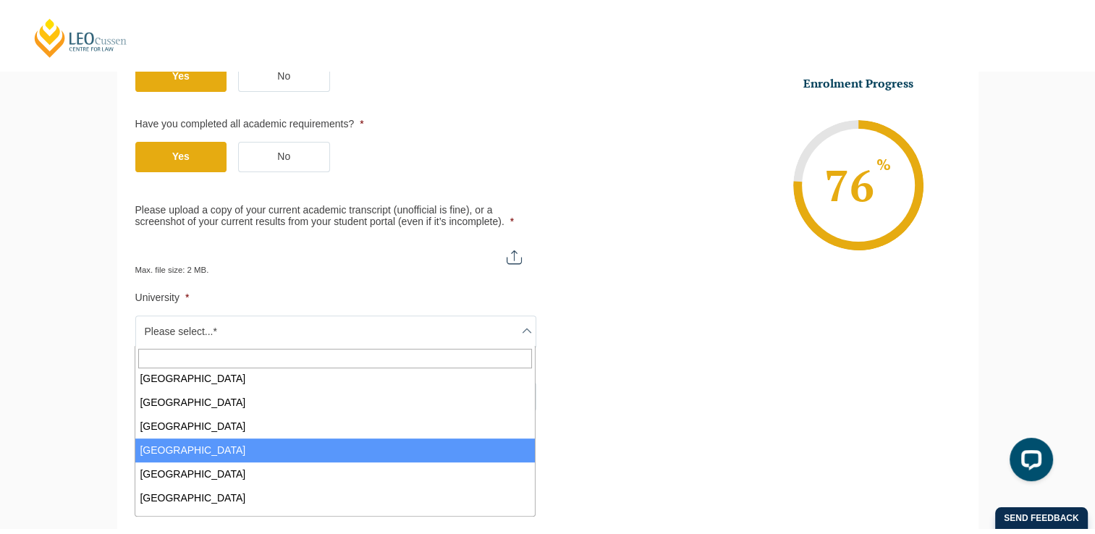
scroll to position [362, 0]
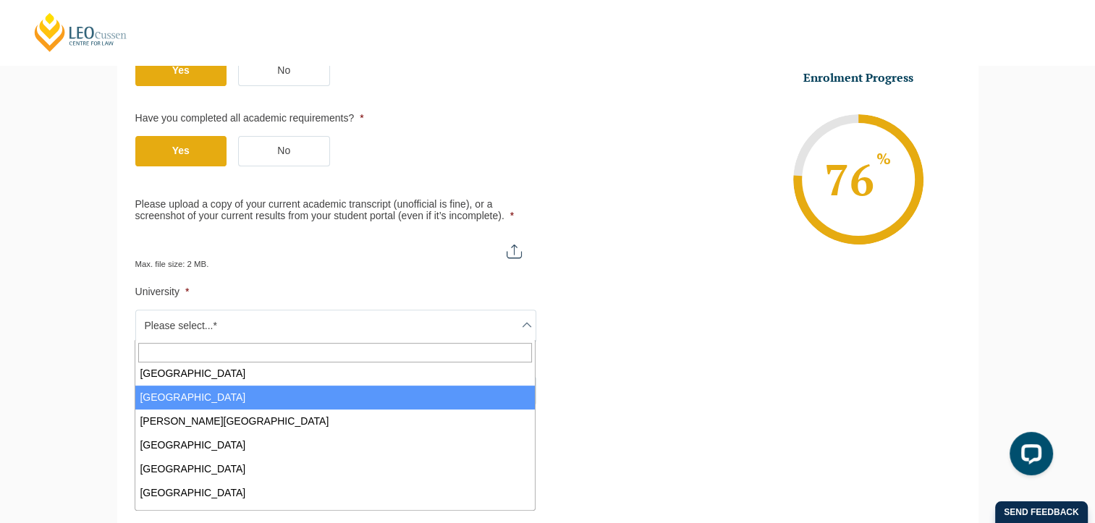
select select "Monash University"
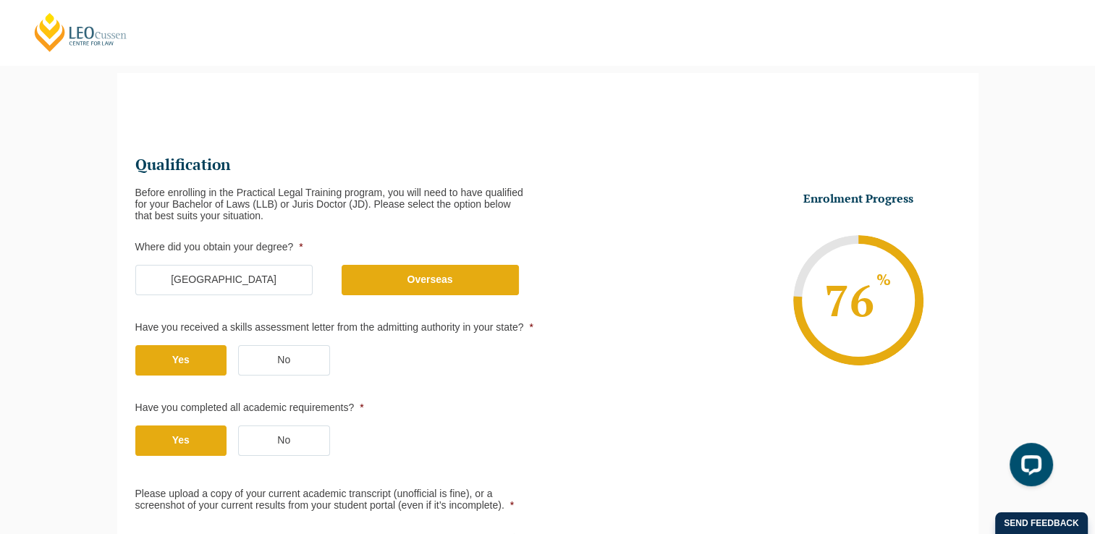
scroll to position [0, 0]
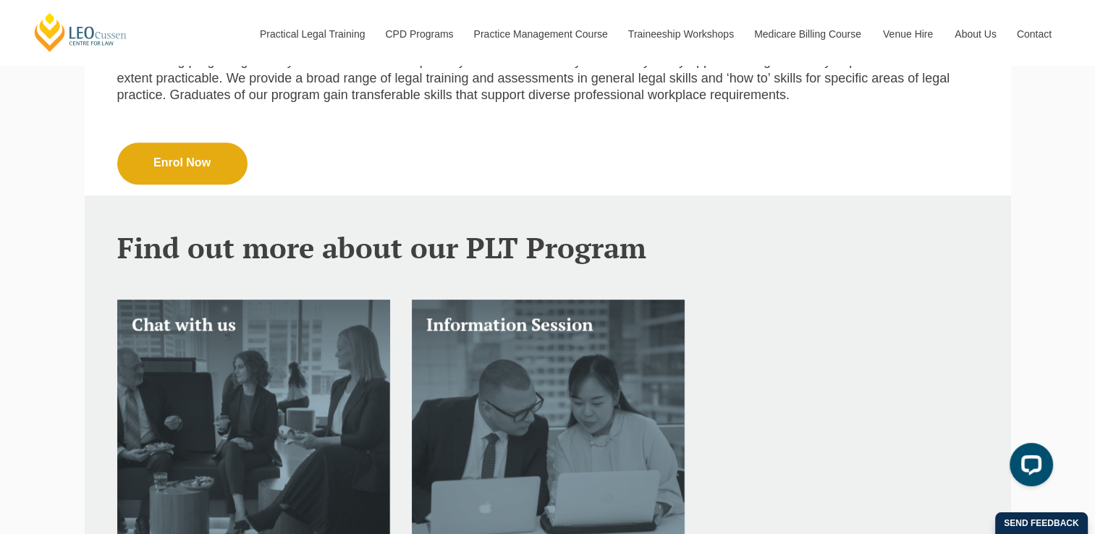
scroll to position [869, 0]
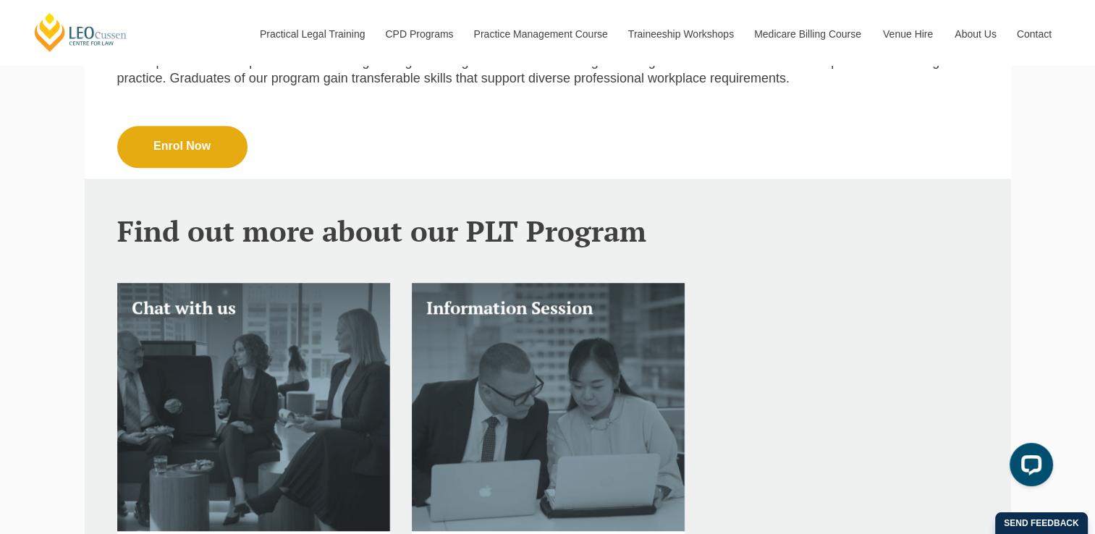
click at [187, 143] on link "Enrol Now" at bounding box center [182, 147] width 130 height 42
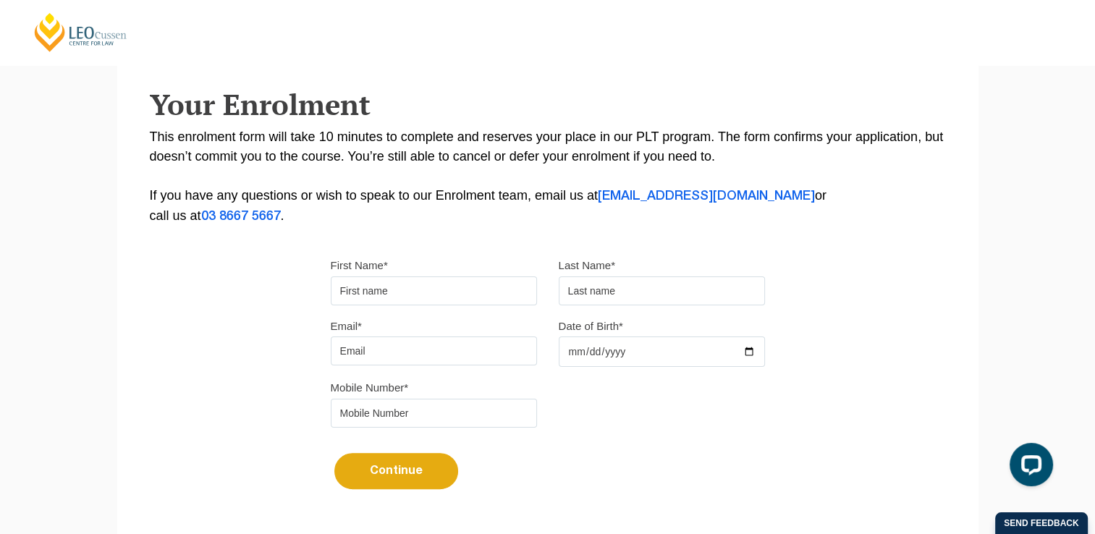
scroll to position [237, 0]
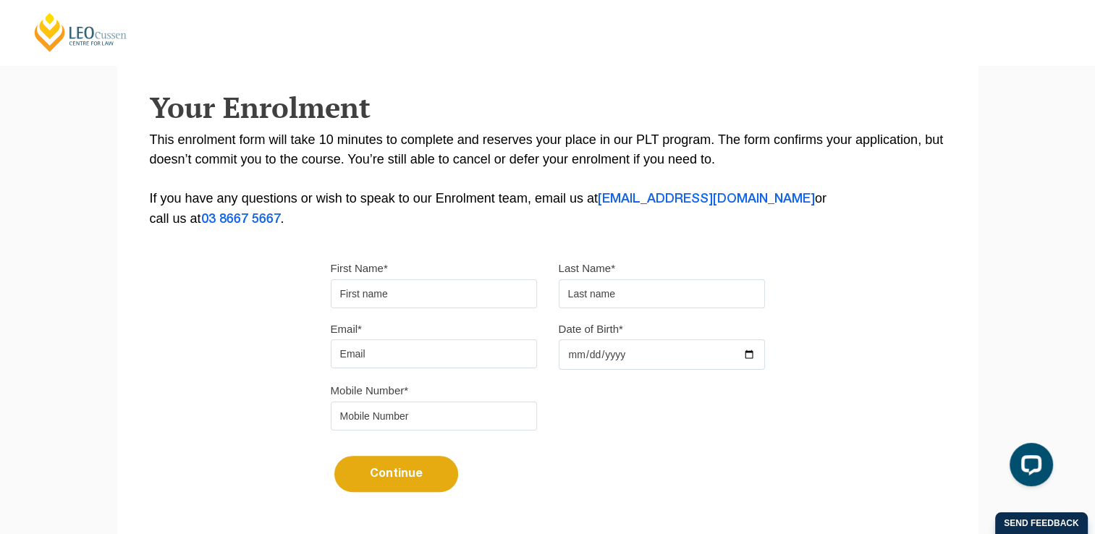
click at [398, 298] on input "First Name*" at bounding box center [434, 293] width 206 height 29
type input "Sheela"
type input "Zarefi Hassas"
type input "sheela.abc.123@gmail.com"
type input "1989-07-16"
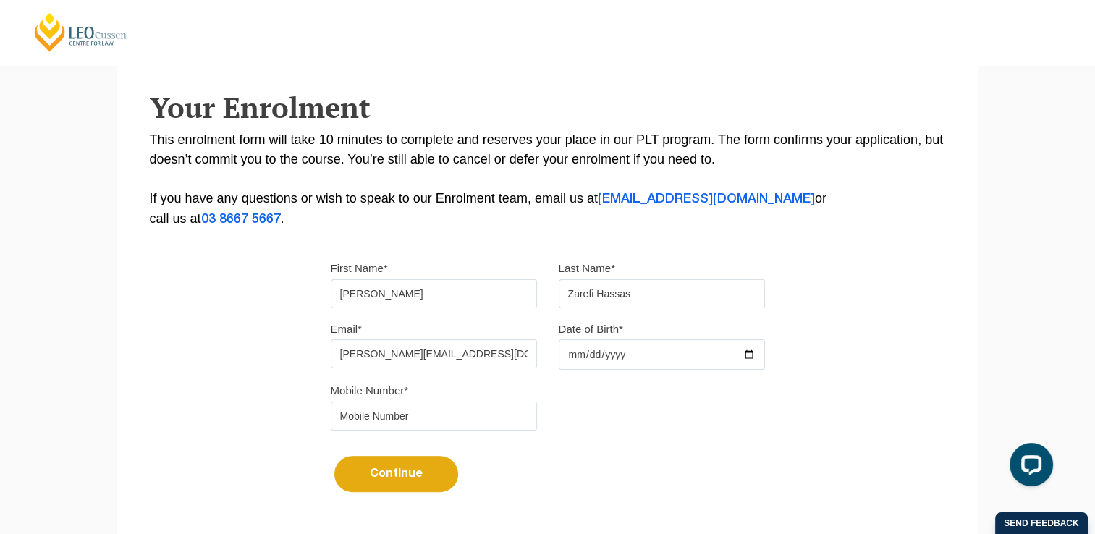
type input "0455262424"
click at [401, 488] on button "Continue" at bounding box center [396, 474] width 124 height 36
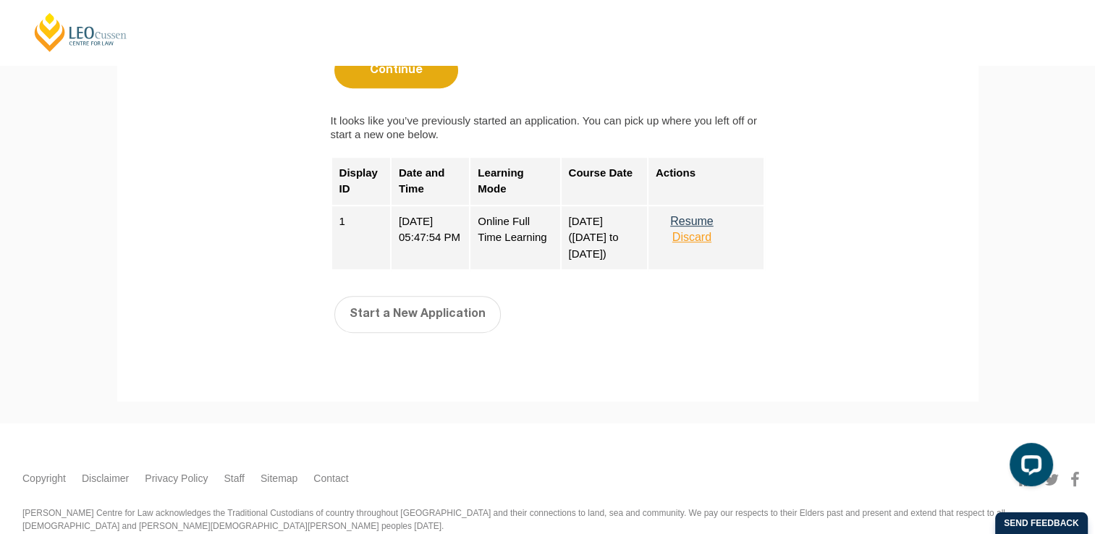
scroll to position [672, 0]
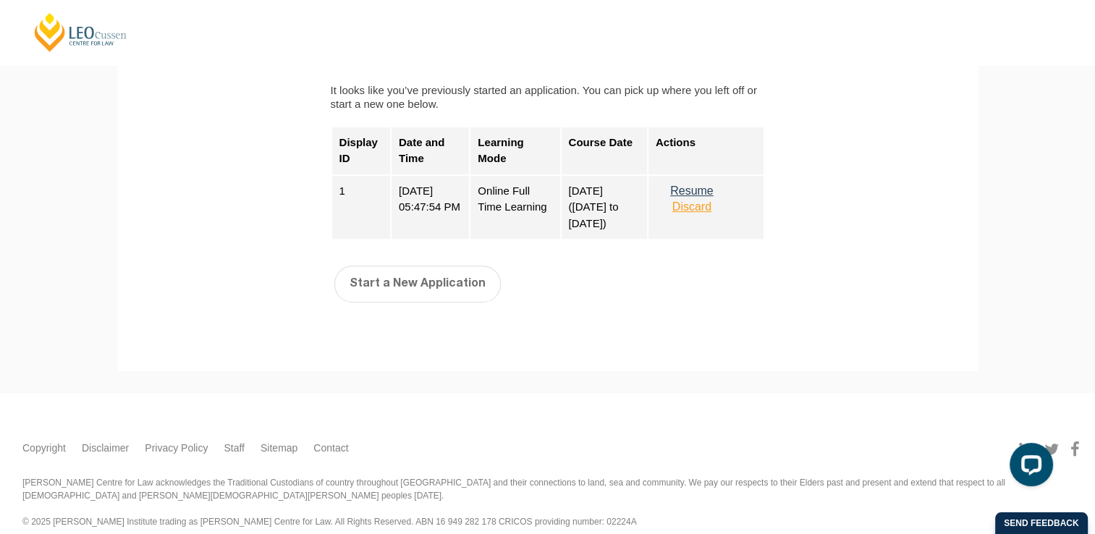
click at [592, 226] on div "December 2025 (08-Dec-2025 to 16-May-2026)" at bounding box center [604, 207] width 87 height 65
click at [692, 191] on button "Resume" at bounding box center [692, 191] width 72 height 13
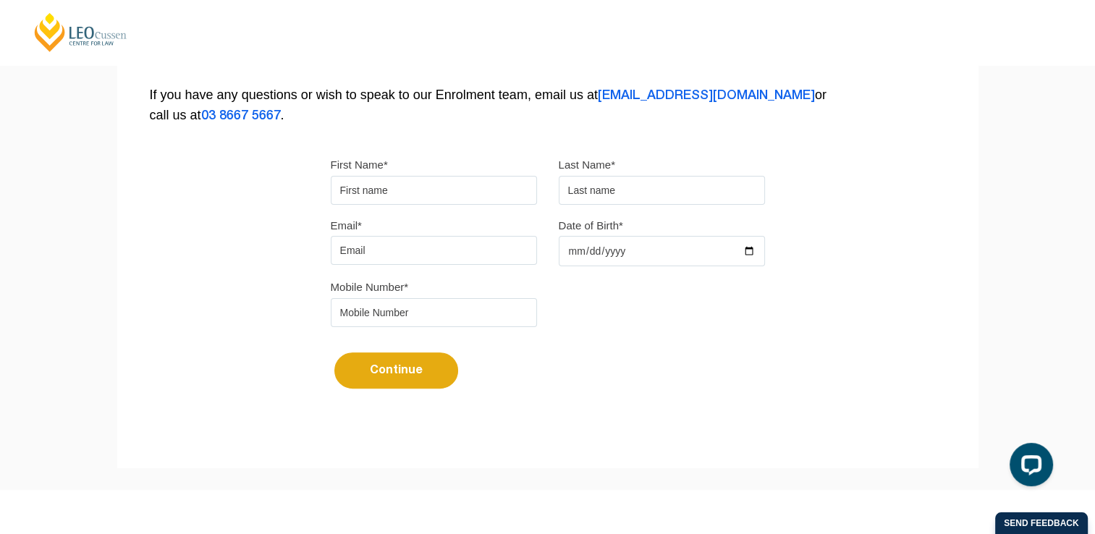
scroll to position [72, 0]
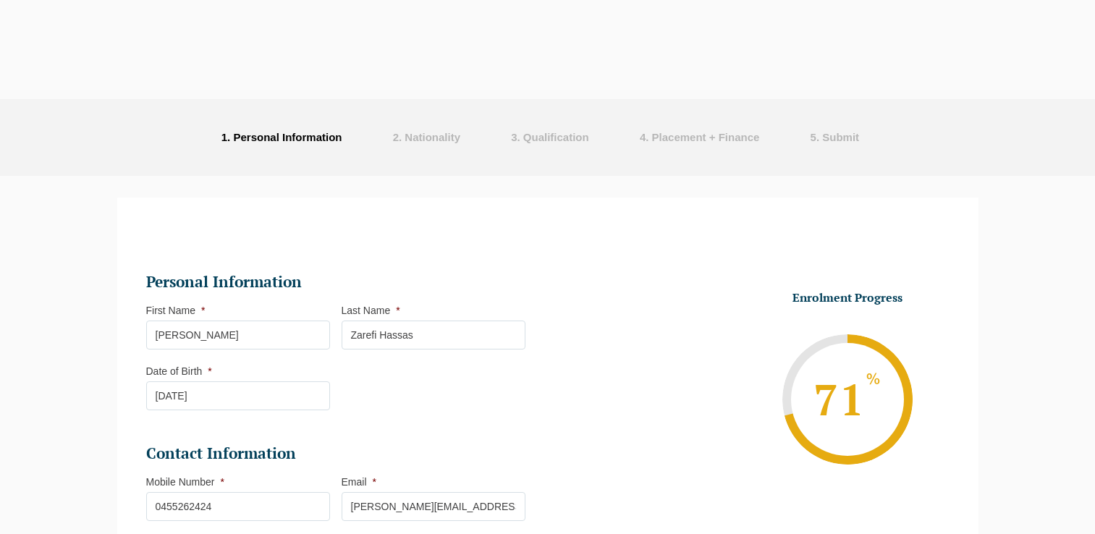
select select "Online Full Time Learning"
select select "National (ACT/NSW, VIC, QLD, SA, WA)"
select select
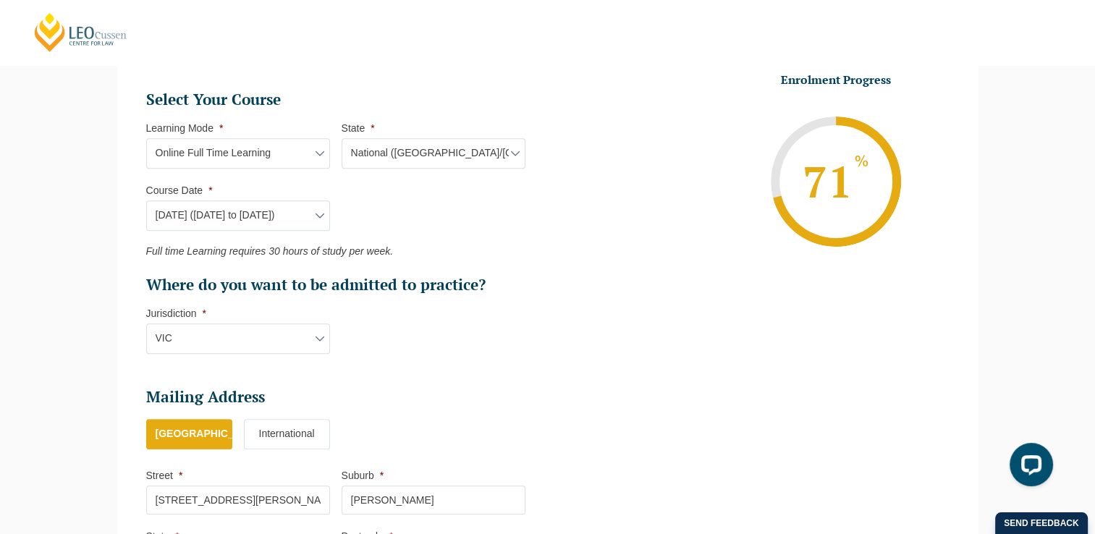
scroll to position [629, 0]
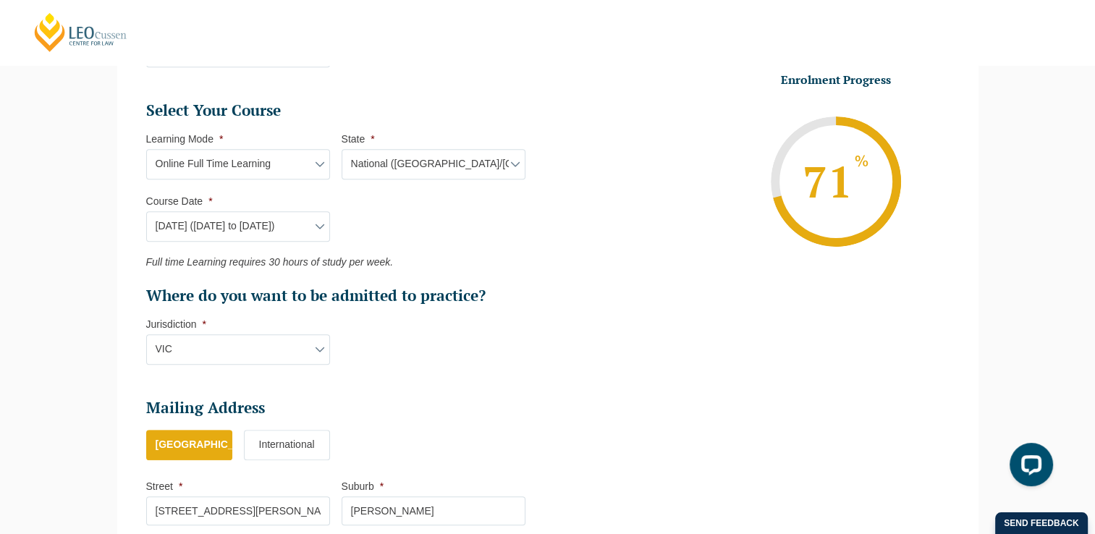
click at [318, 227] on select "Course Date* December 2025 (08-Dec-2025 to 16-May-2026) January 2026 (27-Jan-20…" at bounding box center [238, 226] width 184 height 30
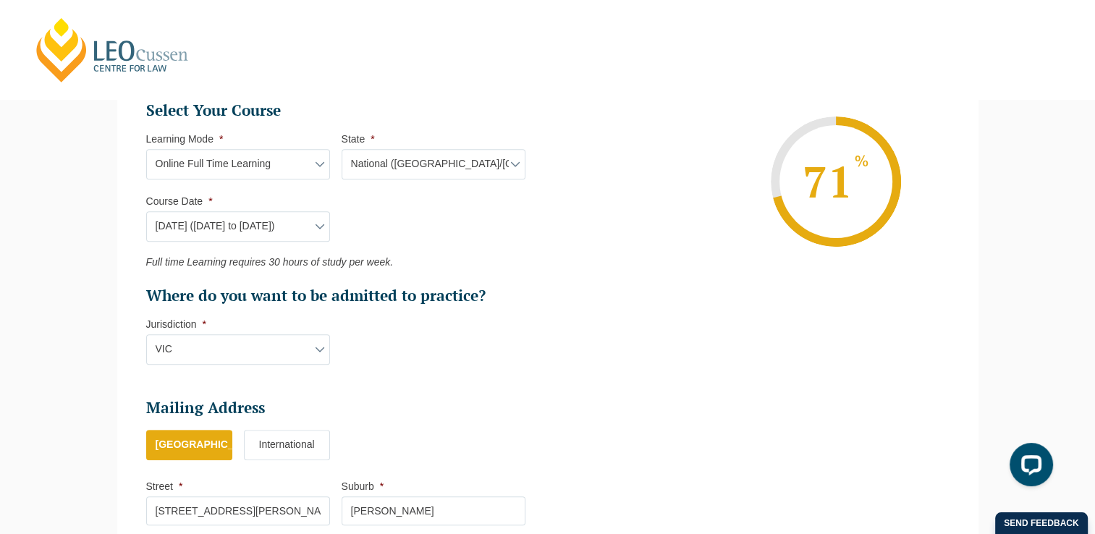
click at [322, 225] on select "Course Date* December 2025 (08-Dec-2025 to 16-May-2026) January 2026 (27-Jan-20…" at bounding box center [238, 226] width 184 height 30
select select "January 2026 (27-Jan-2026 to 12-Jun-2026)"
click at [146, 211] on select "Course Date* December 2025 (08-Dec-2025 to 16-May-2026) January 2026 (27-Jan-20…" at bounding box center [238, 226] width 184 height 30
type input "Intake 01 January 2026 FT"
select select "NAT PLT (JAN) 2026 Full Time Online"
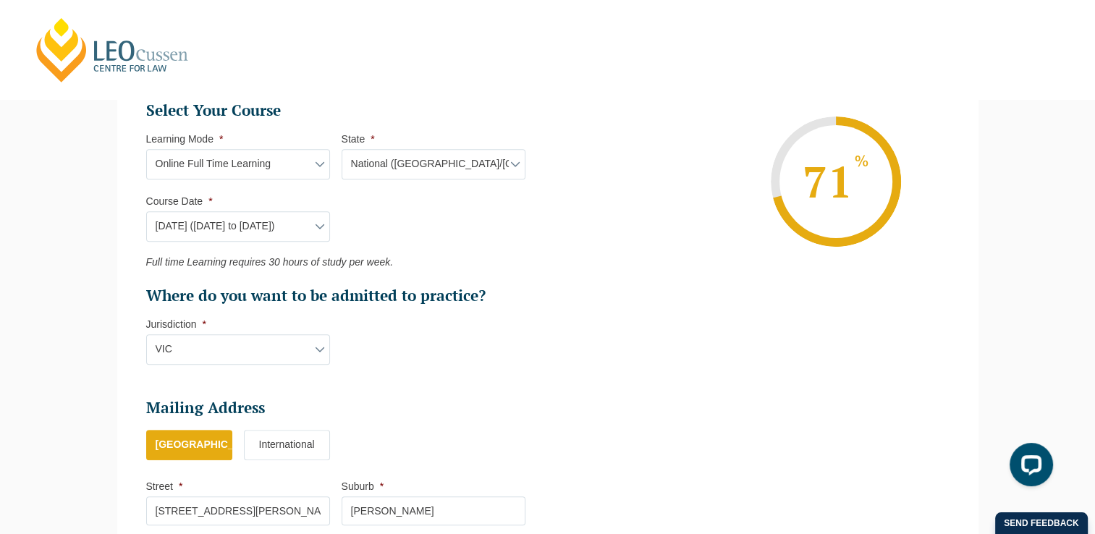
click at [316, 228] on select "Course Date* December 2025 (08-Dec-2025 to 16-May-2026) January 2026 (27-Jan-20…" at bounding box center [238, 226] width 184 height 30
click at [146, 211] on select "Course Date* December 2025 (08-Dec-2025 to 16-May-2026) January 2026 (27-Jan-20…" at bounding box center [238, 226] width 184 height 30
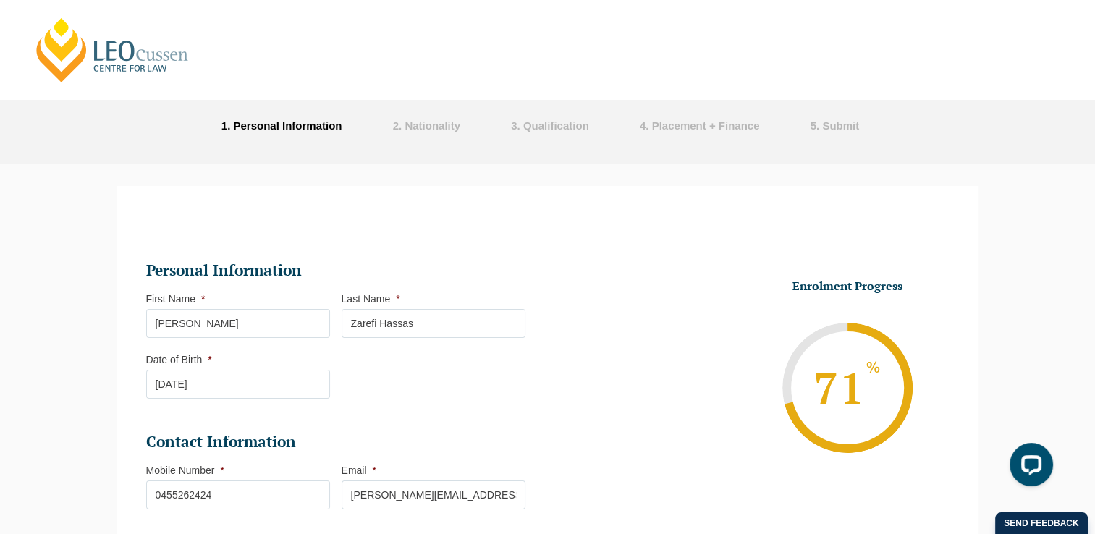
scroll to position [0, 0]
